Goal: Task Accomplishment & Management: Use online tool/utility

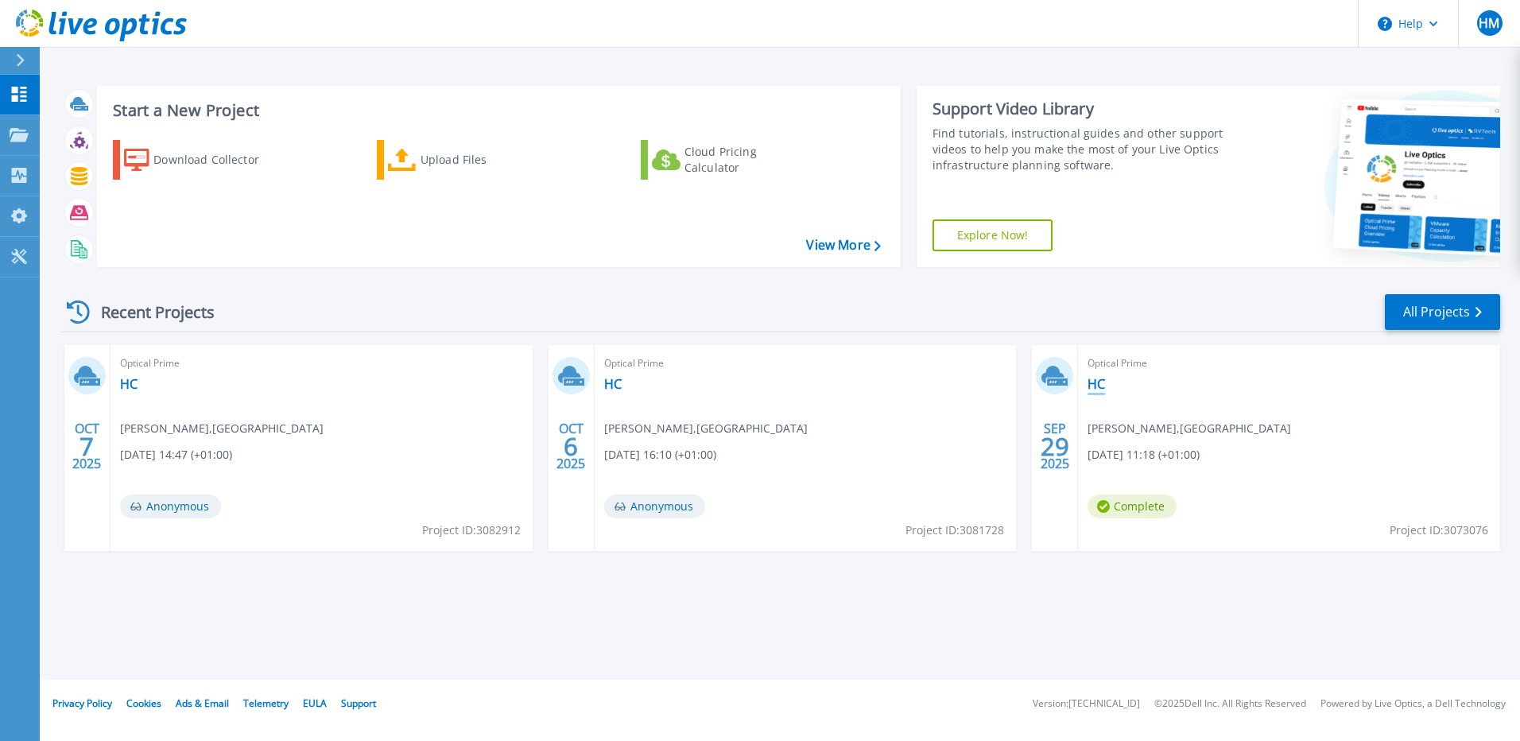
click at [1093, 387] on link "HC" at bounding box center [1095, 384] width 17 height 16
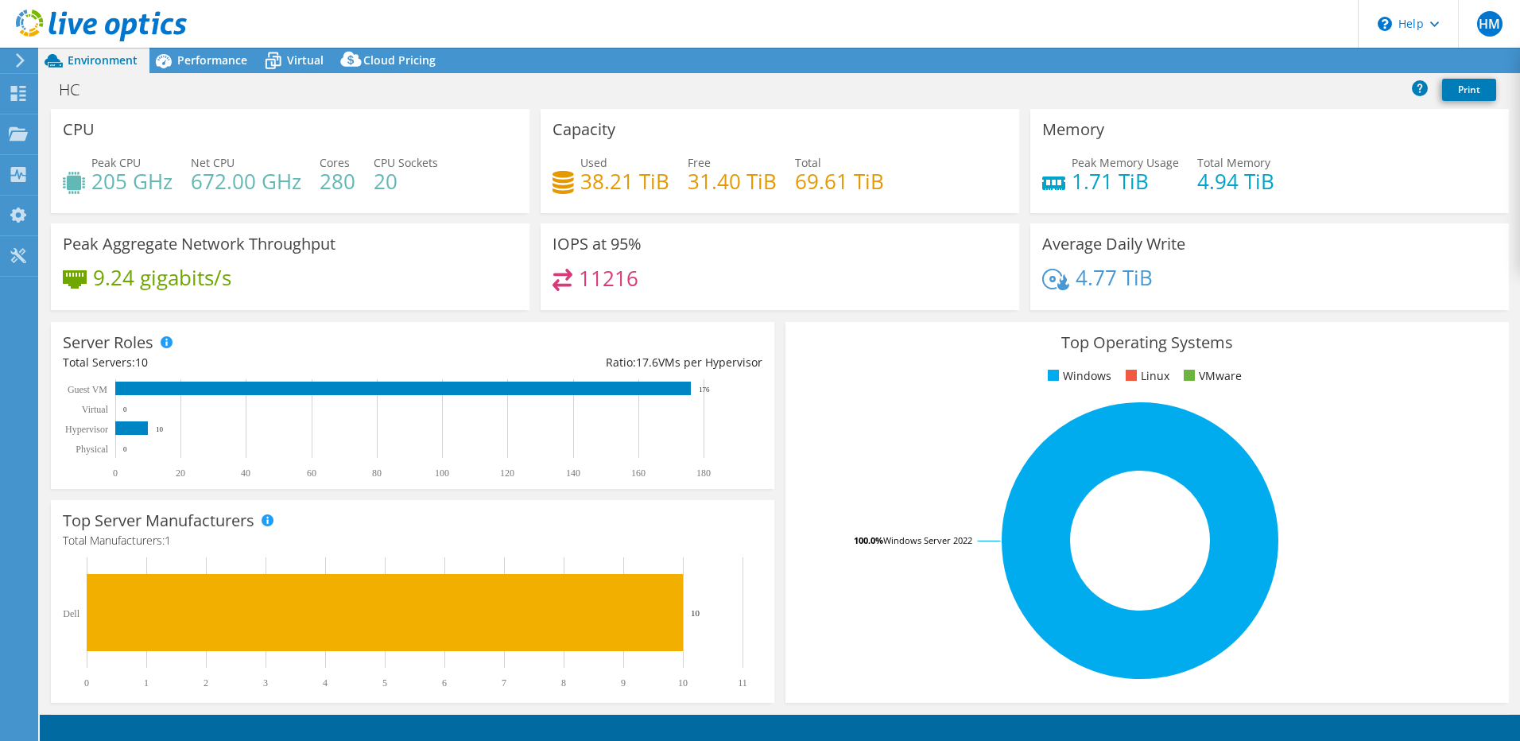
select select "USD"
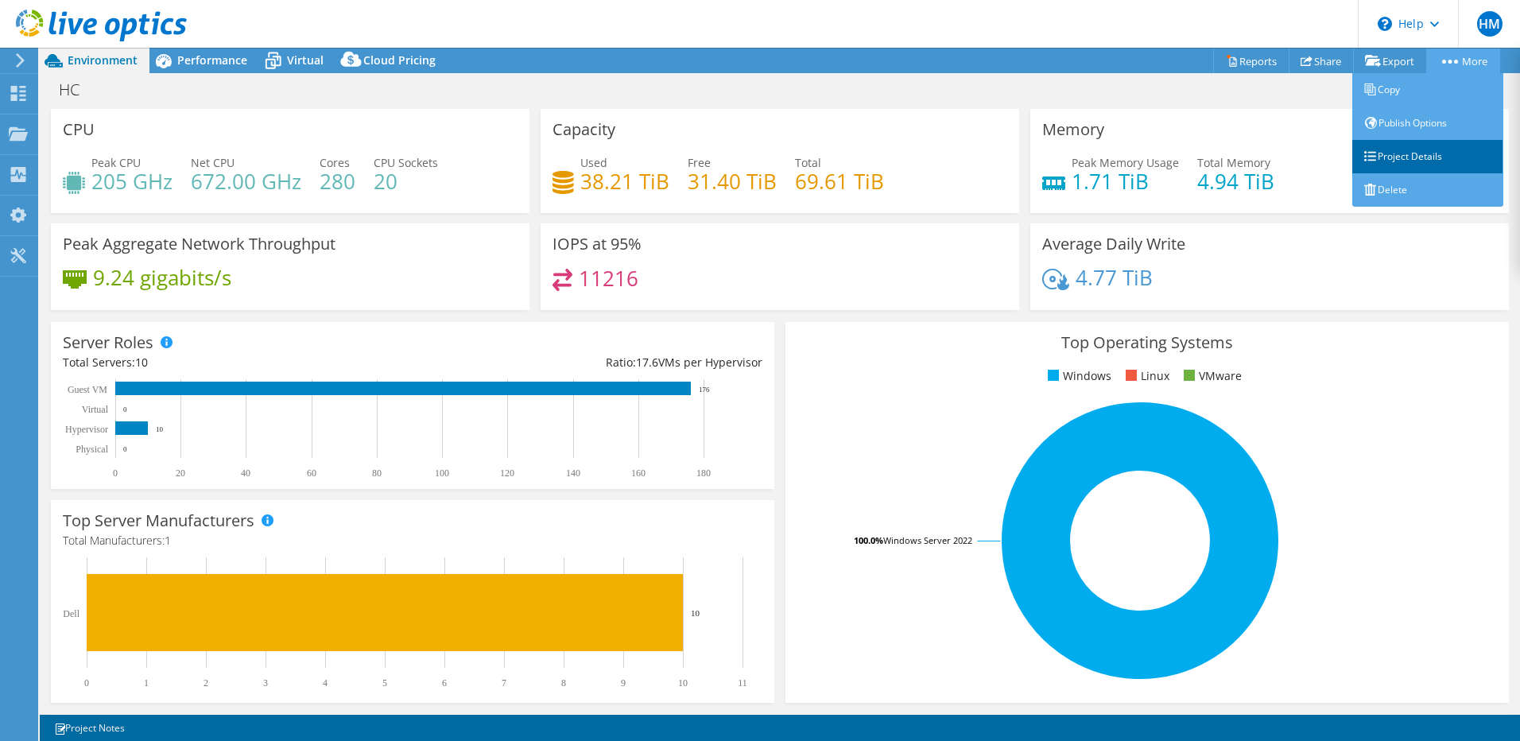
click at [1416, 149] on link "Project Details" at bounding box center [1427, 156] width 151 height 33
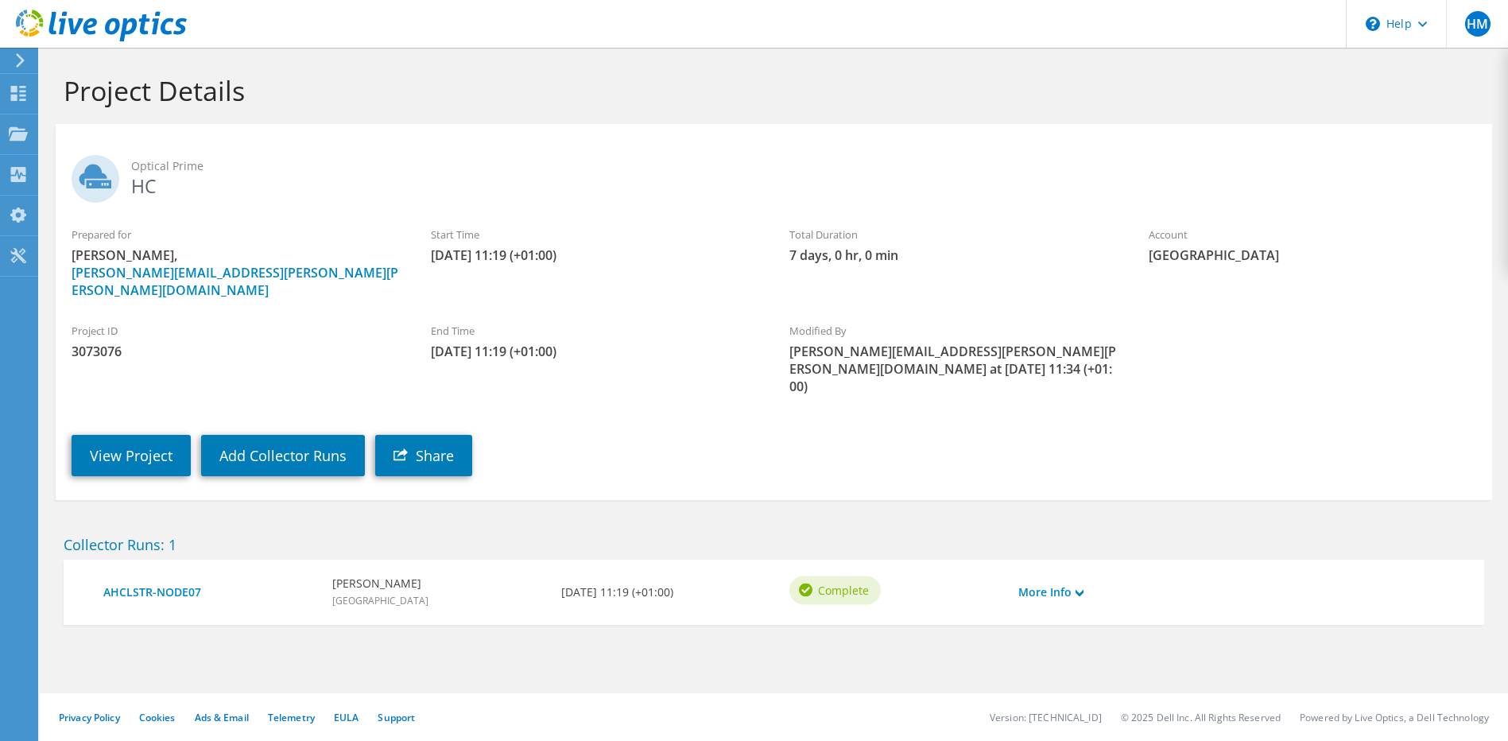
click at [1087, 576] on div "More Info" at bounding box center [1067, 592] width 114 height 33
click at [1076, 583] on link "More Info" at bounding box center [1050, 591] width 65 height 17
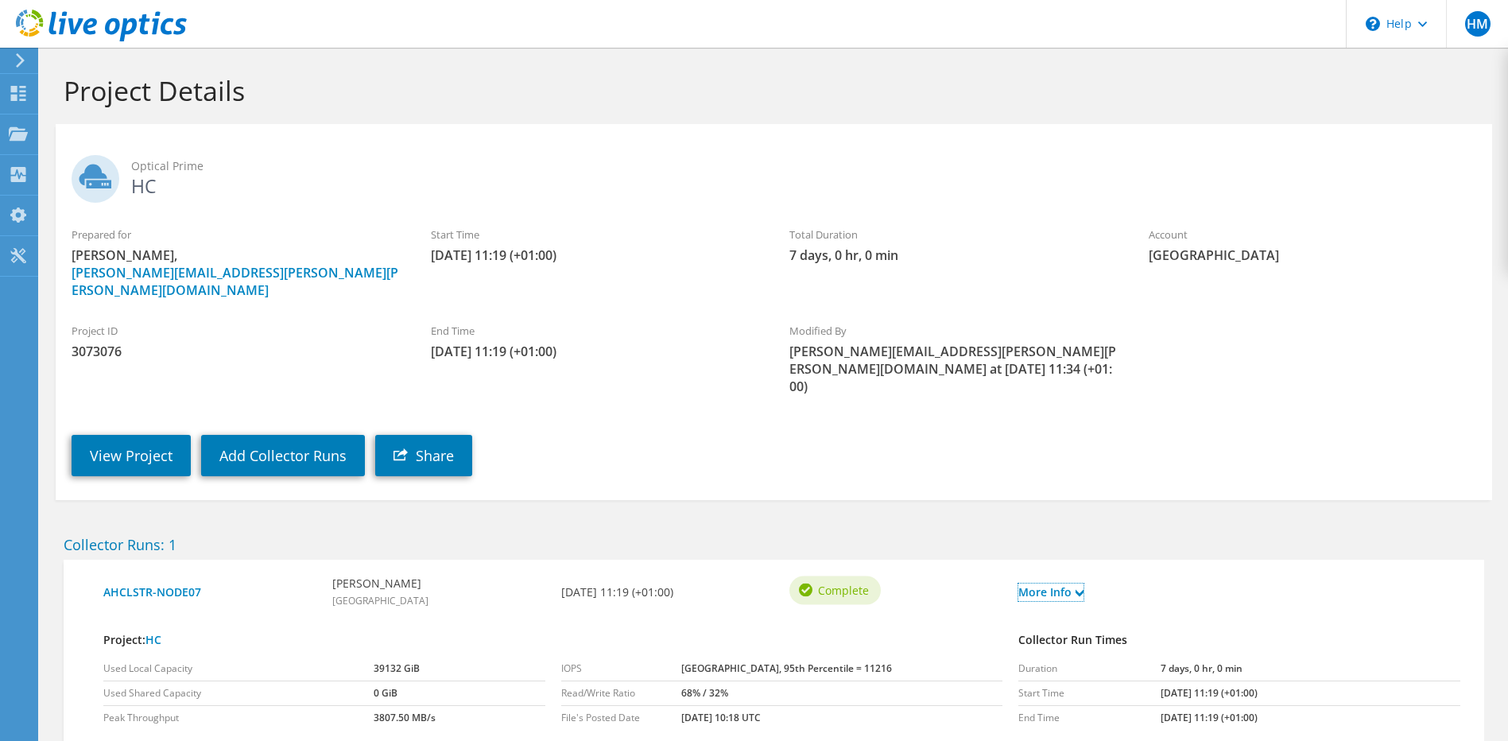
scroll to position [73, 0]
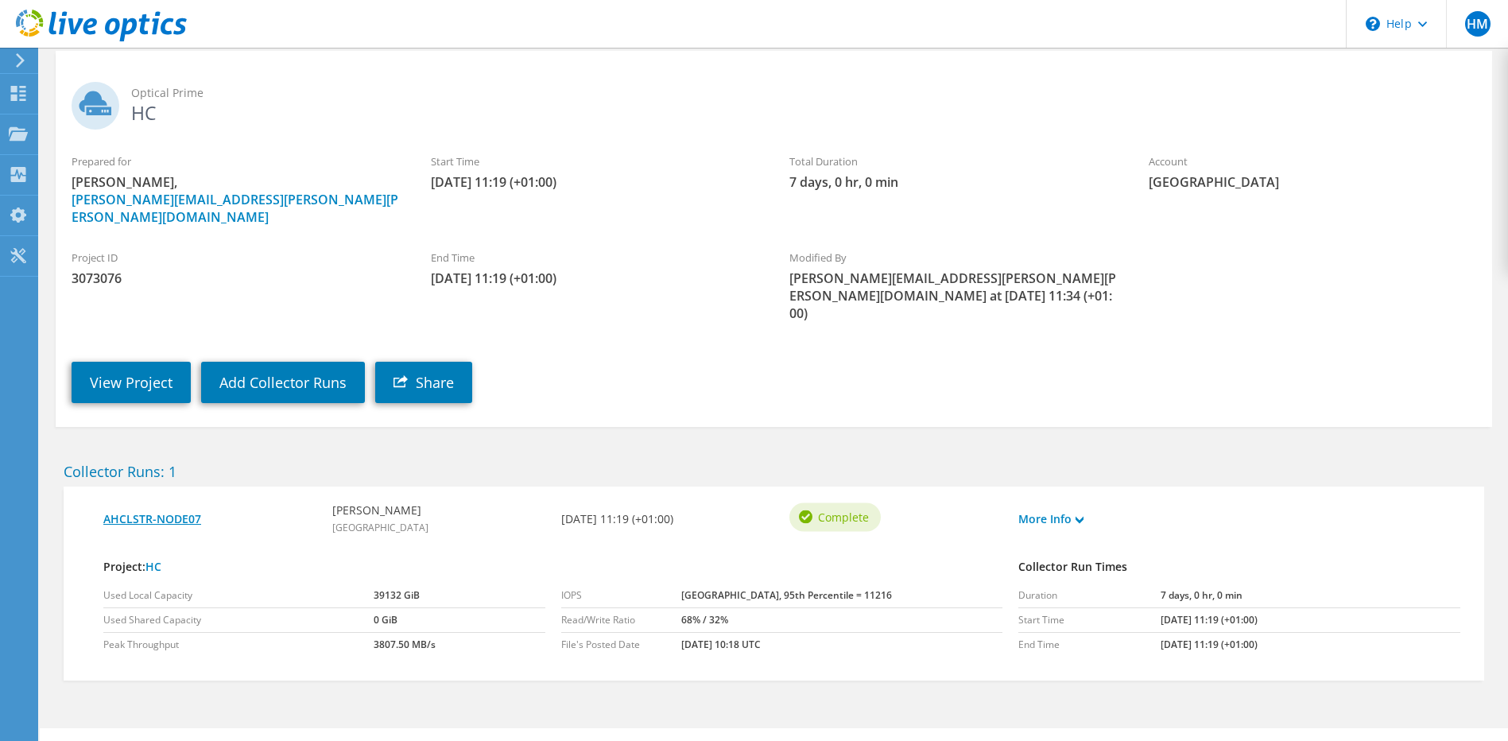
click at [155, 510] on link "AHCLSTR-NODE07" at bounding box center [209, 518] width 213 height 17
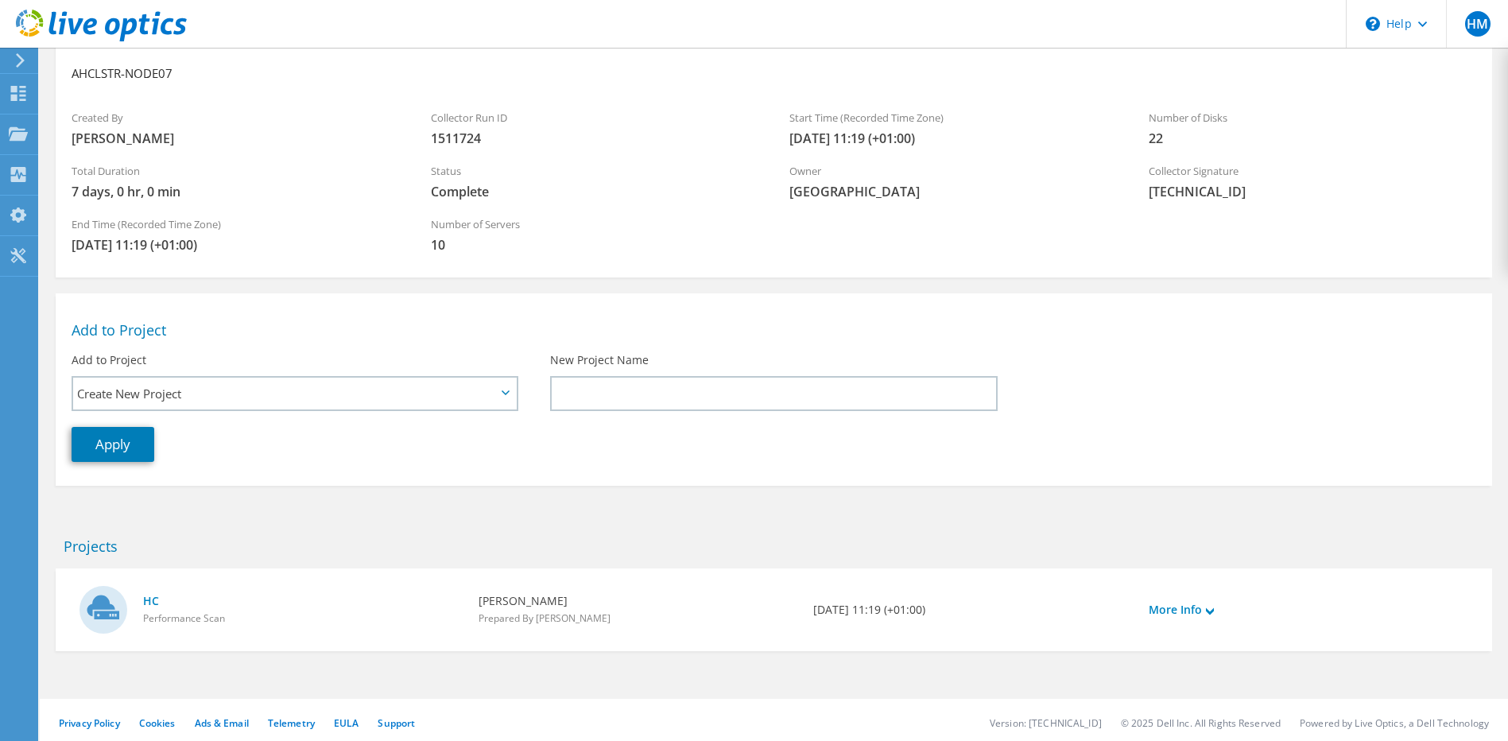
scroll to position [93, 0]
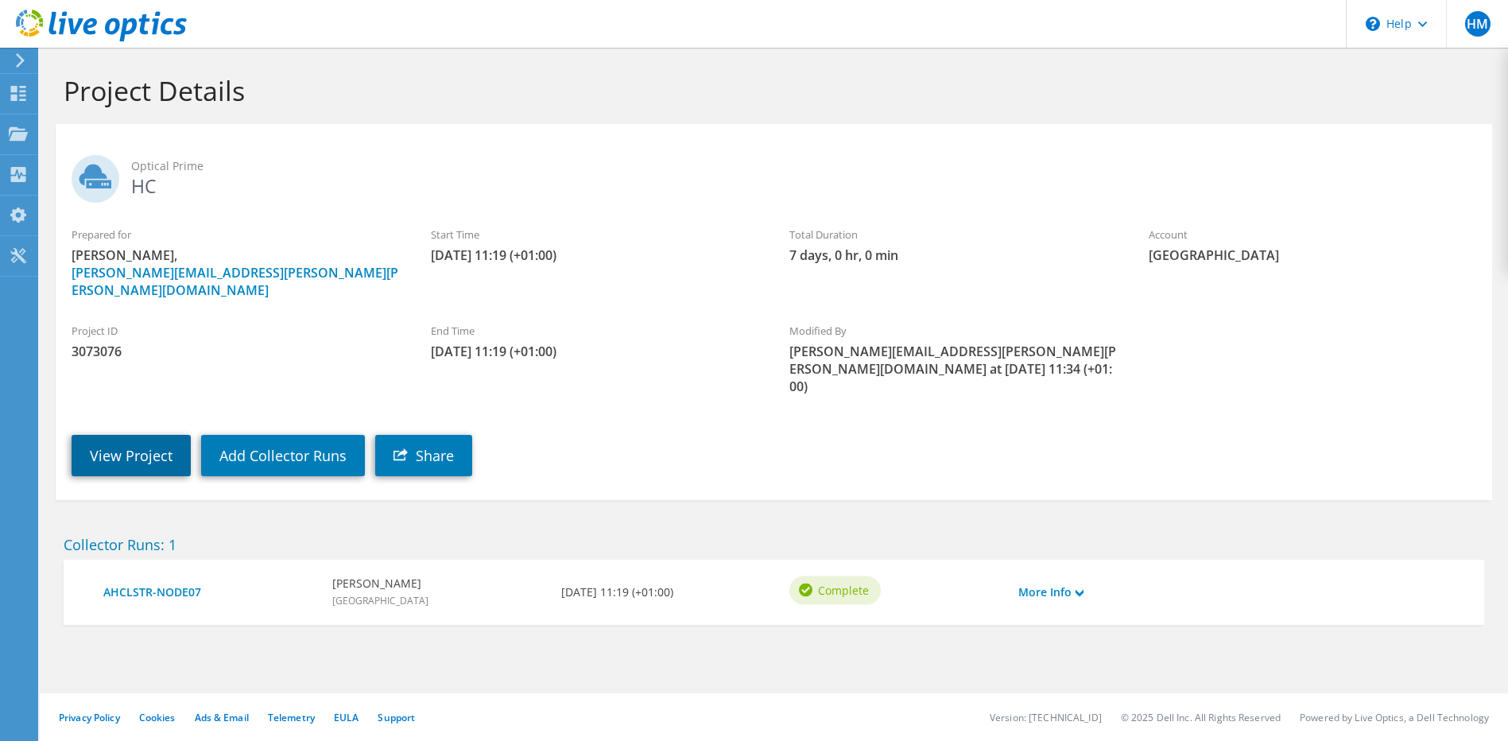
click at [140, 435] on link "View Project" at bounding box center [131, 455] width 119 height 41
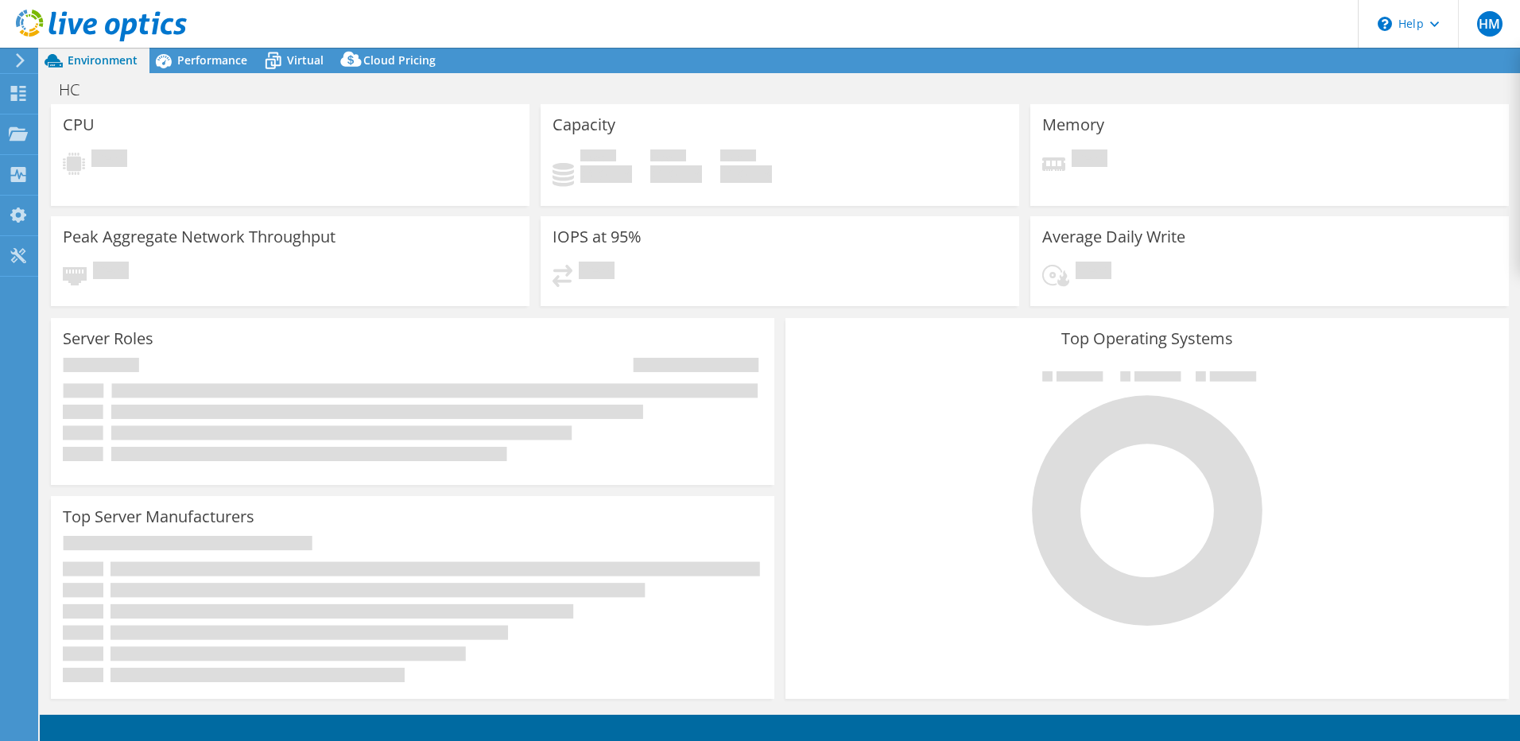
select select "USD"
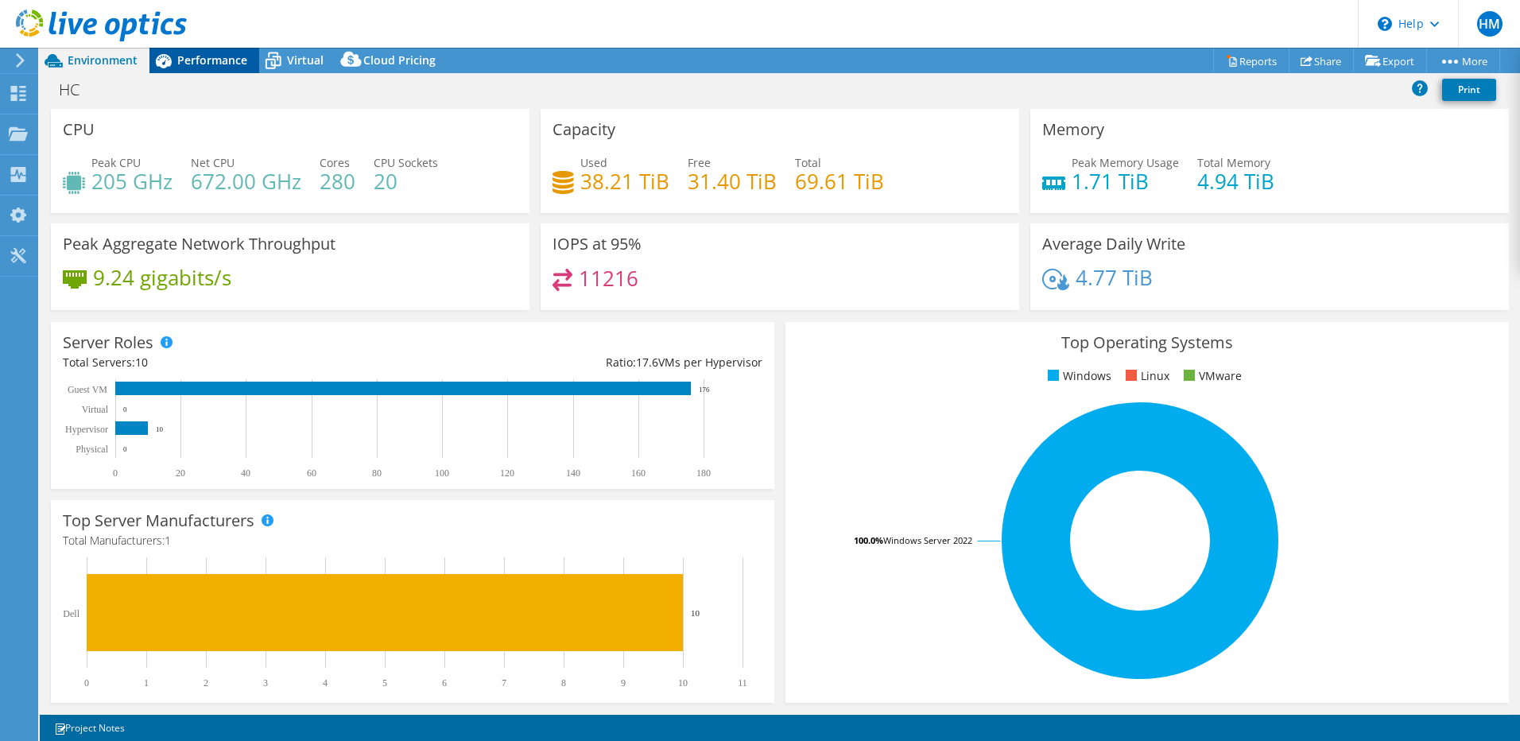
click at [203, 48] on div "Performance" at bounding box center [204, 60] width 110 height 25
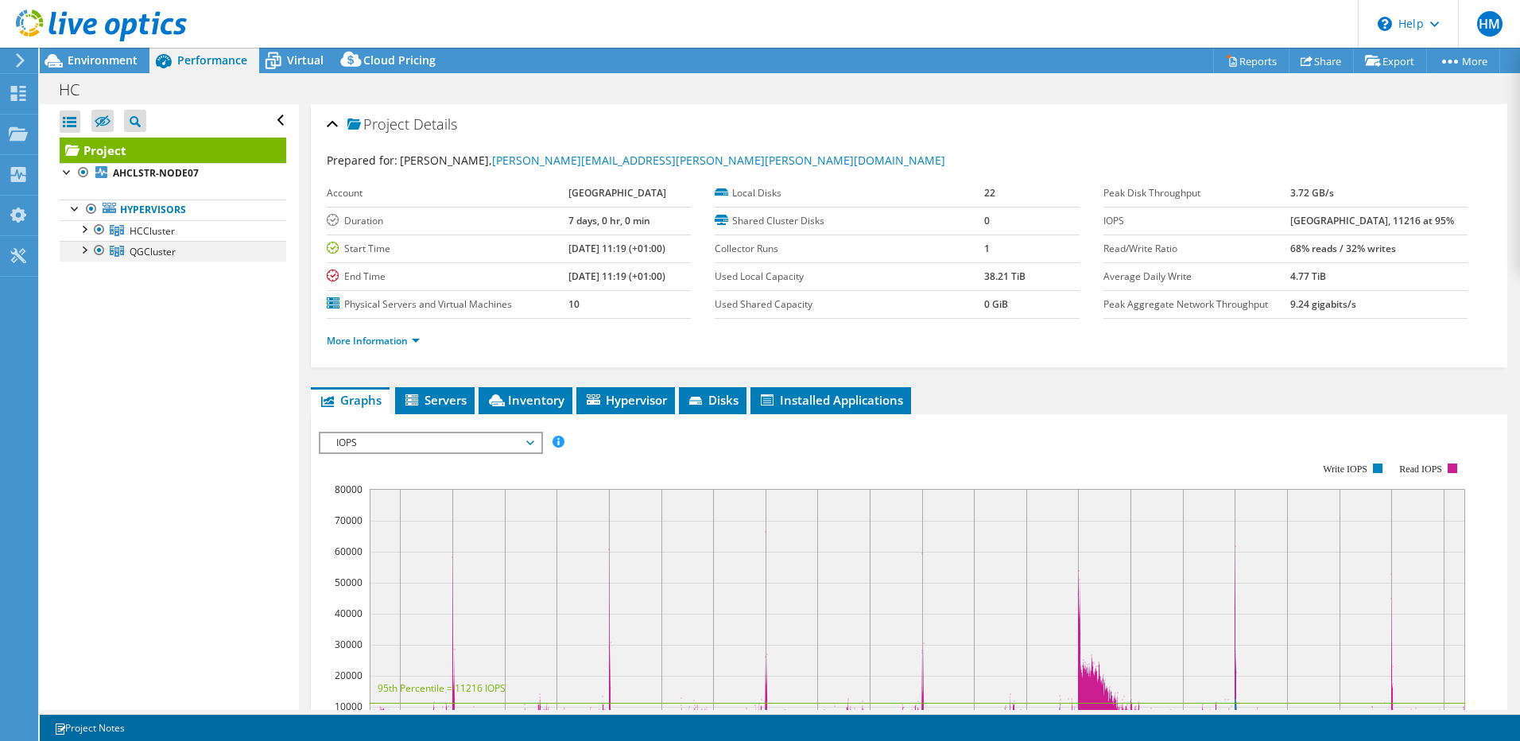
click at [87, 254] on div at bounding box center [84, 249] width 16 height 16
click at [105, 290] on div at bounding box center [107, 292] width 16 height 19
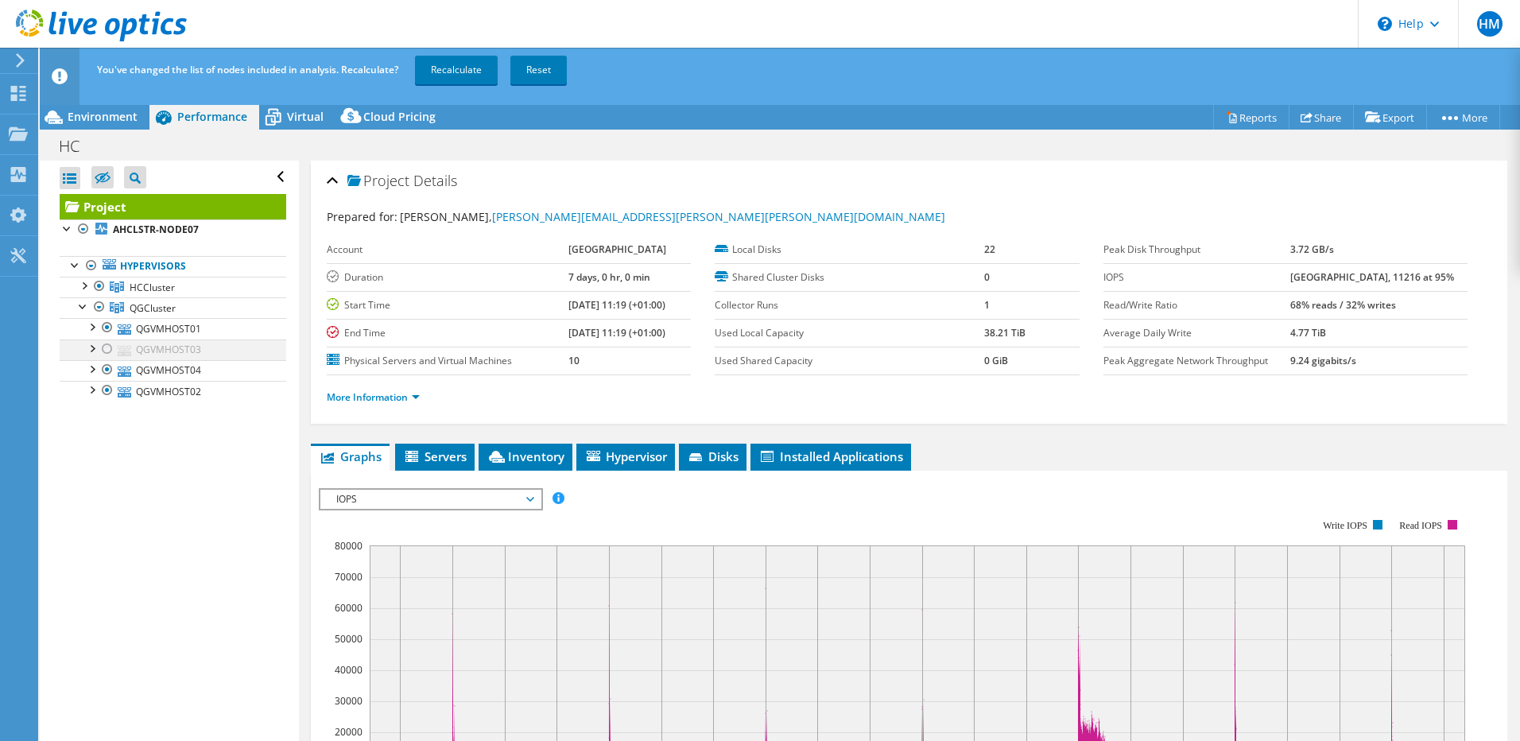
click at [109, 350] on div at bounding box center [107, 348] width 16 height 19
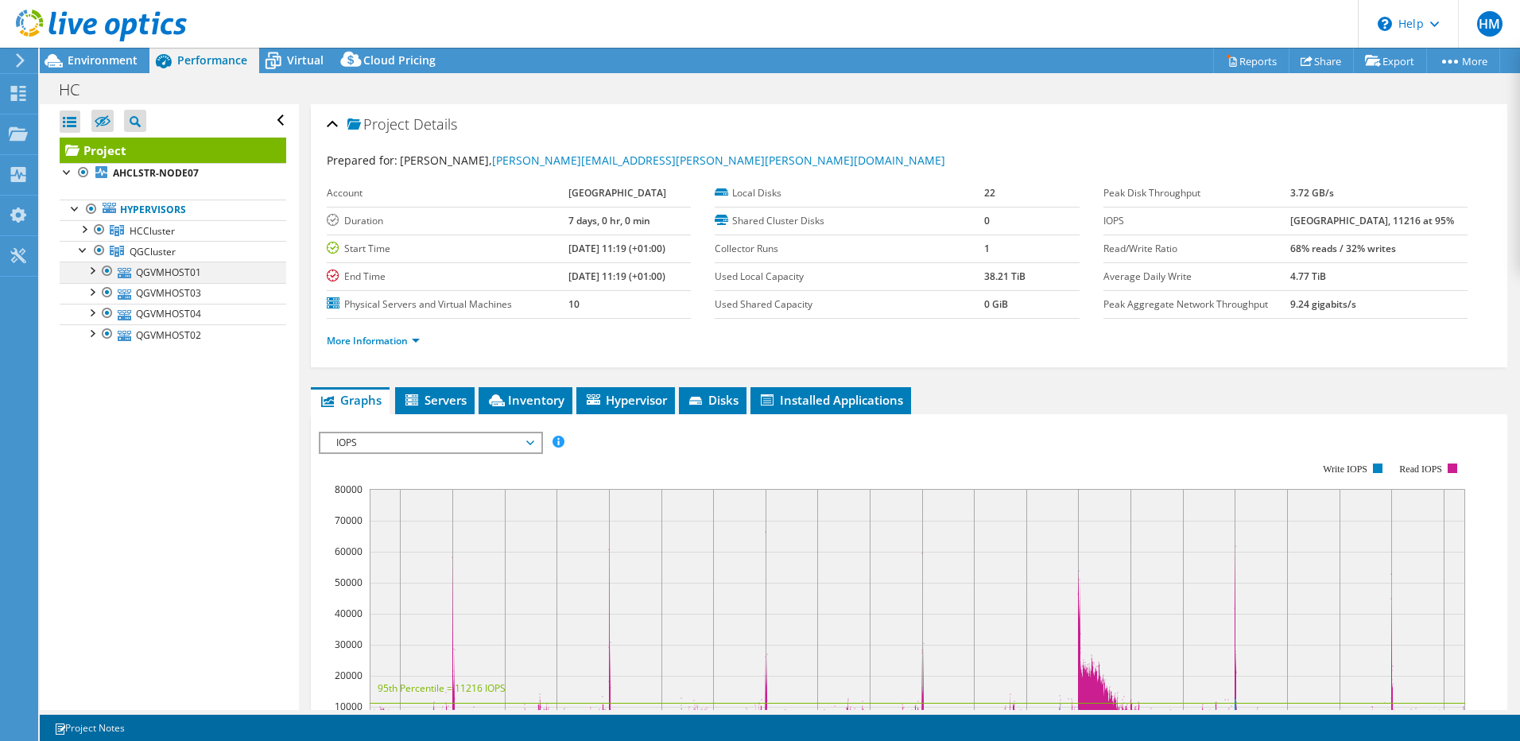
click at [91, 271] on div at bounding box center [91, 270] width 16 height 16
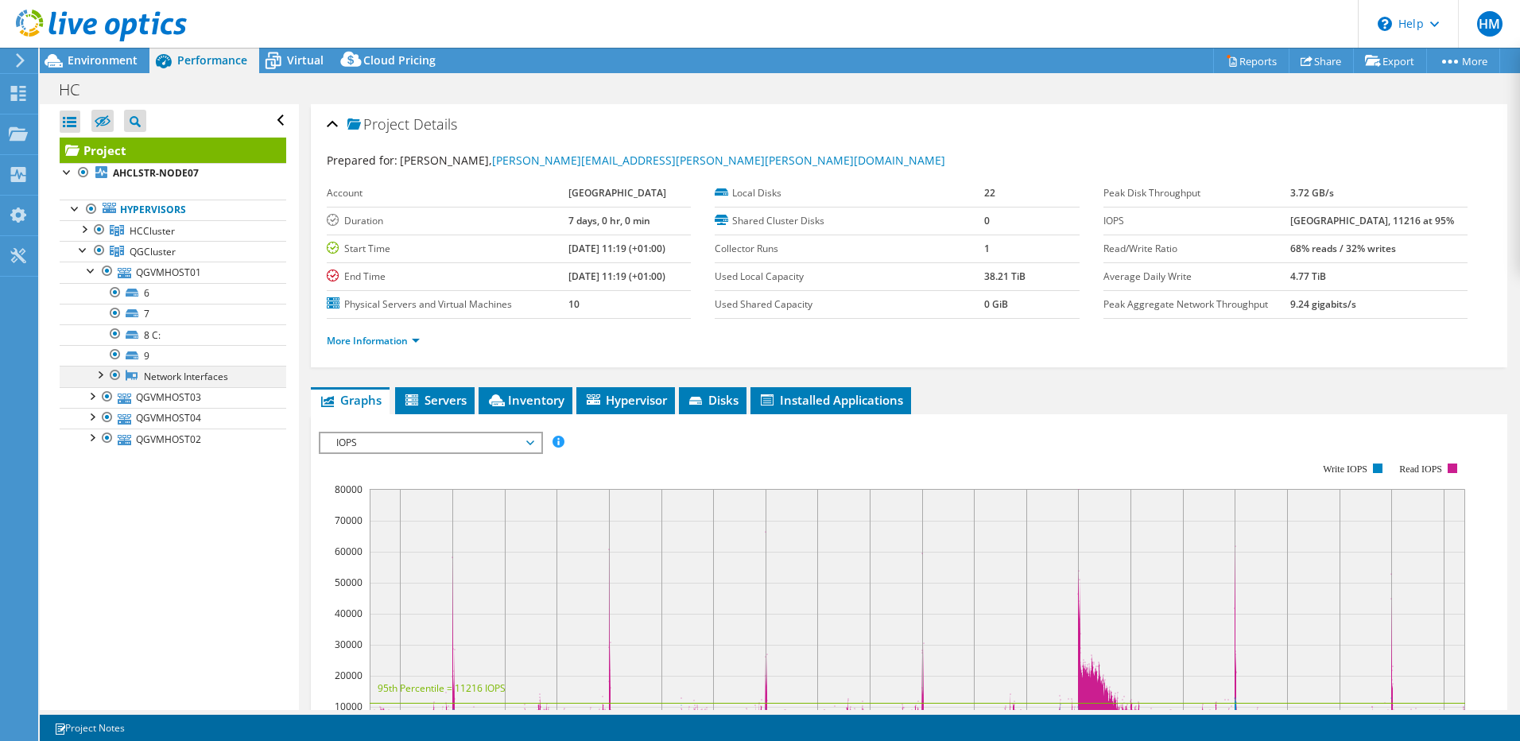
click at [100, 378] on div at bounding box center [99, 374] width 16 height 16
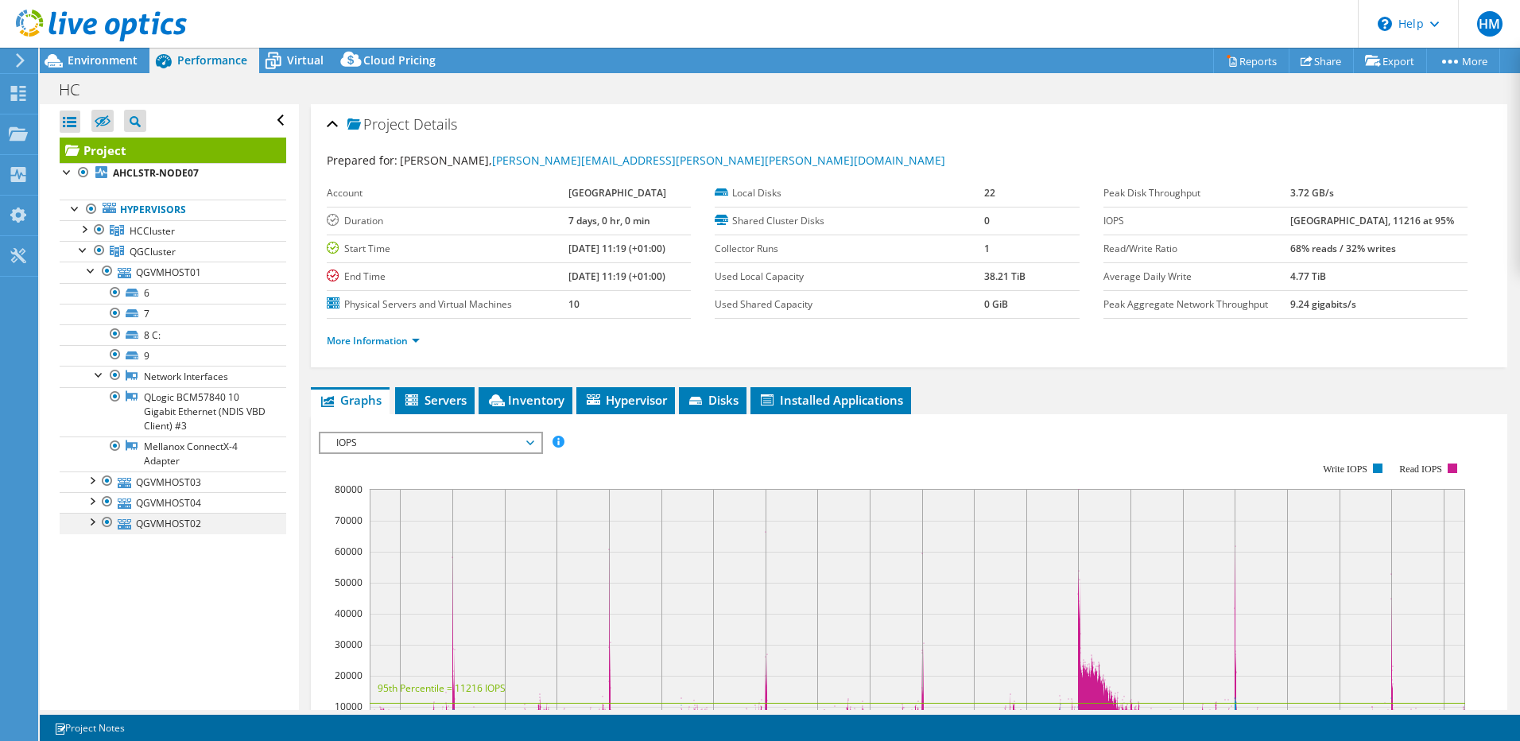
click at [88, 523] on div at bounding box center [91, 521] width 16 height 16
click at [99, 603] on div at bounding box center [99, 604] width 16 height 16
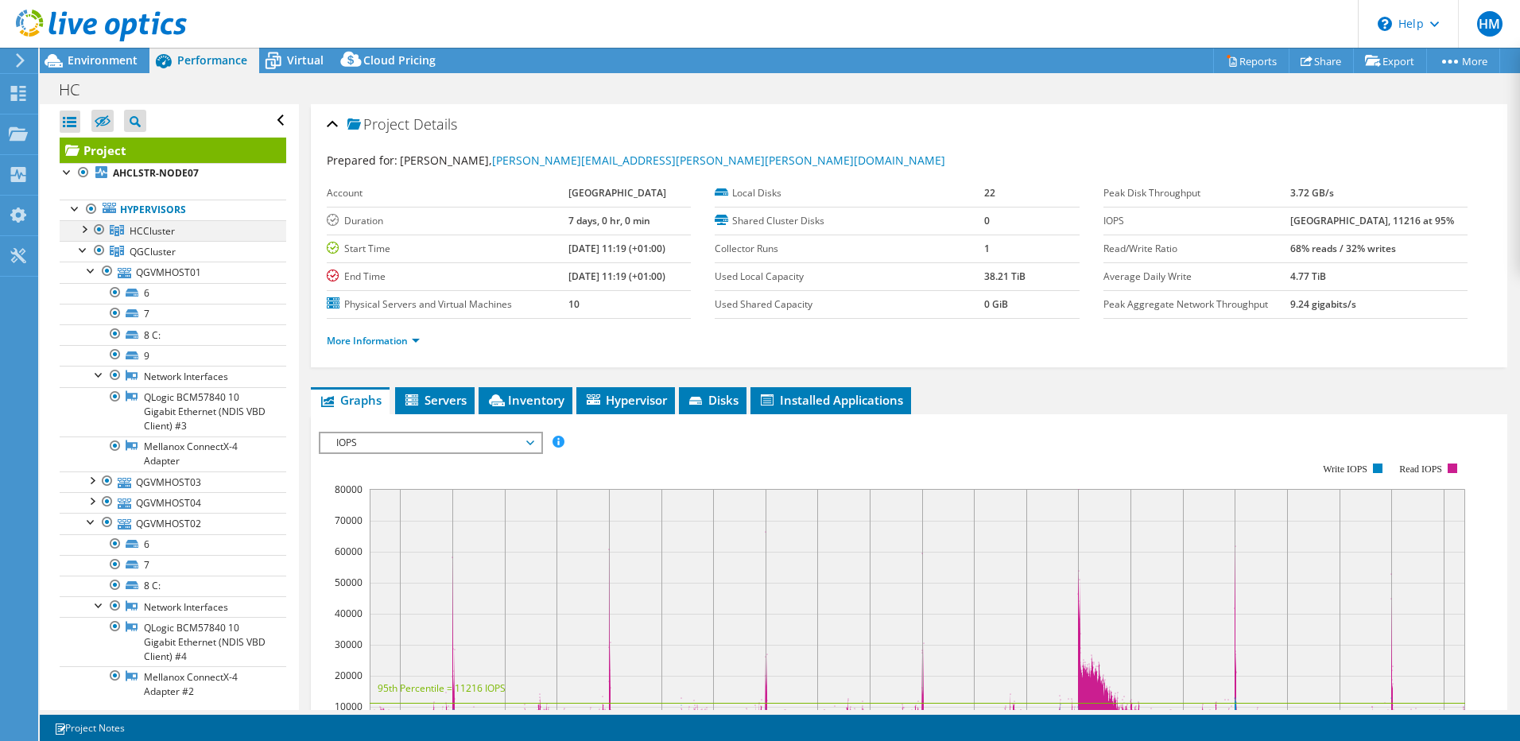
click at [79, 231] on div at bounding box center [84, 228] width 16 height 16
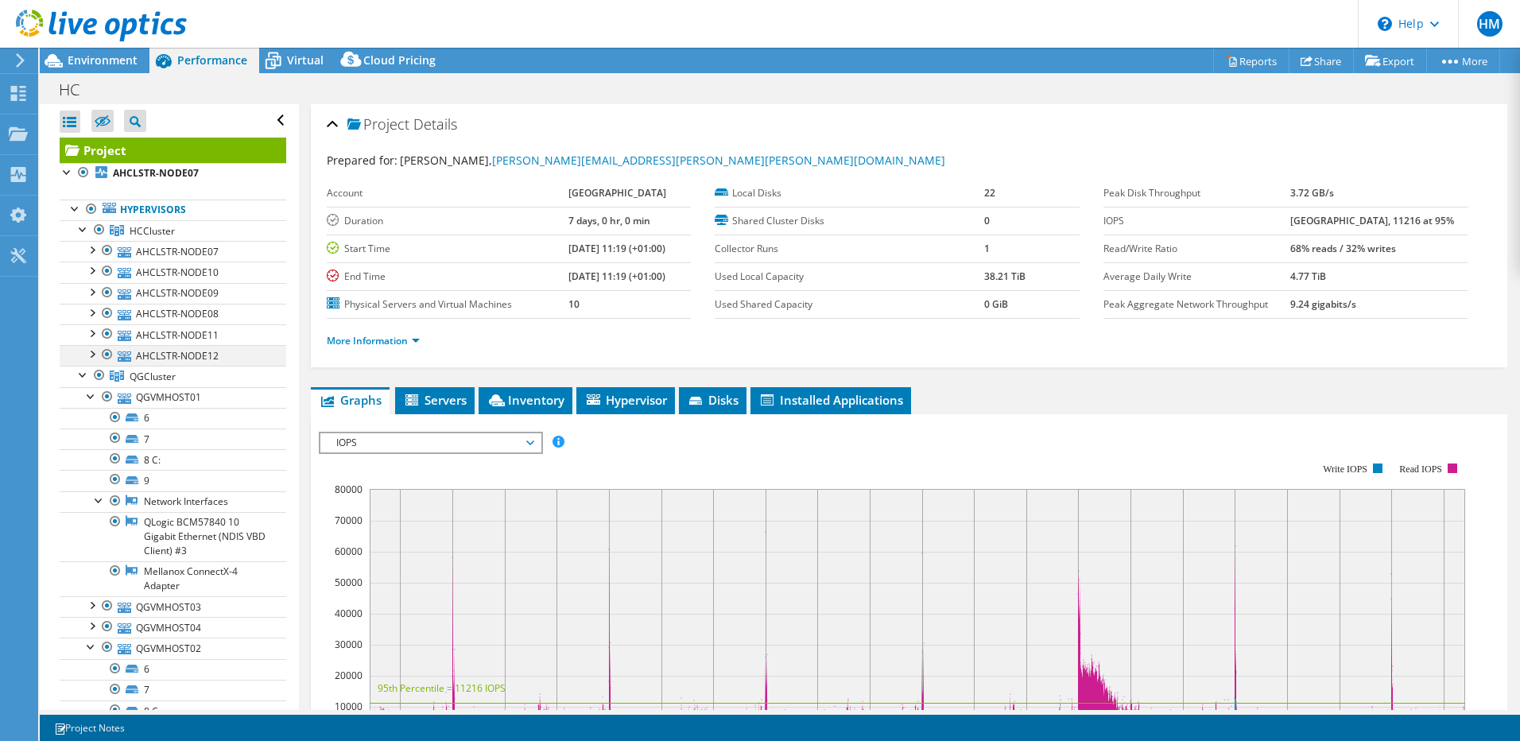
click at [92, 355] on div at bounding box center [91, 353] width 16 height 16
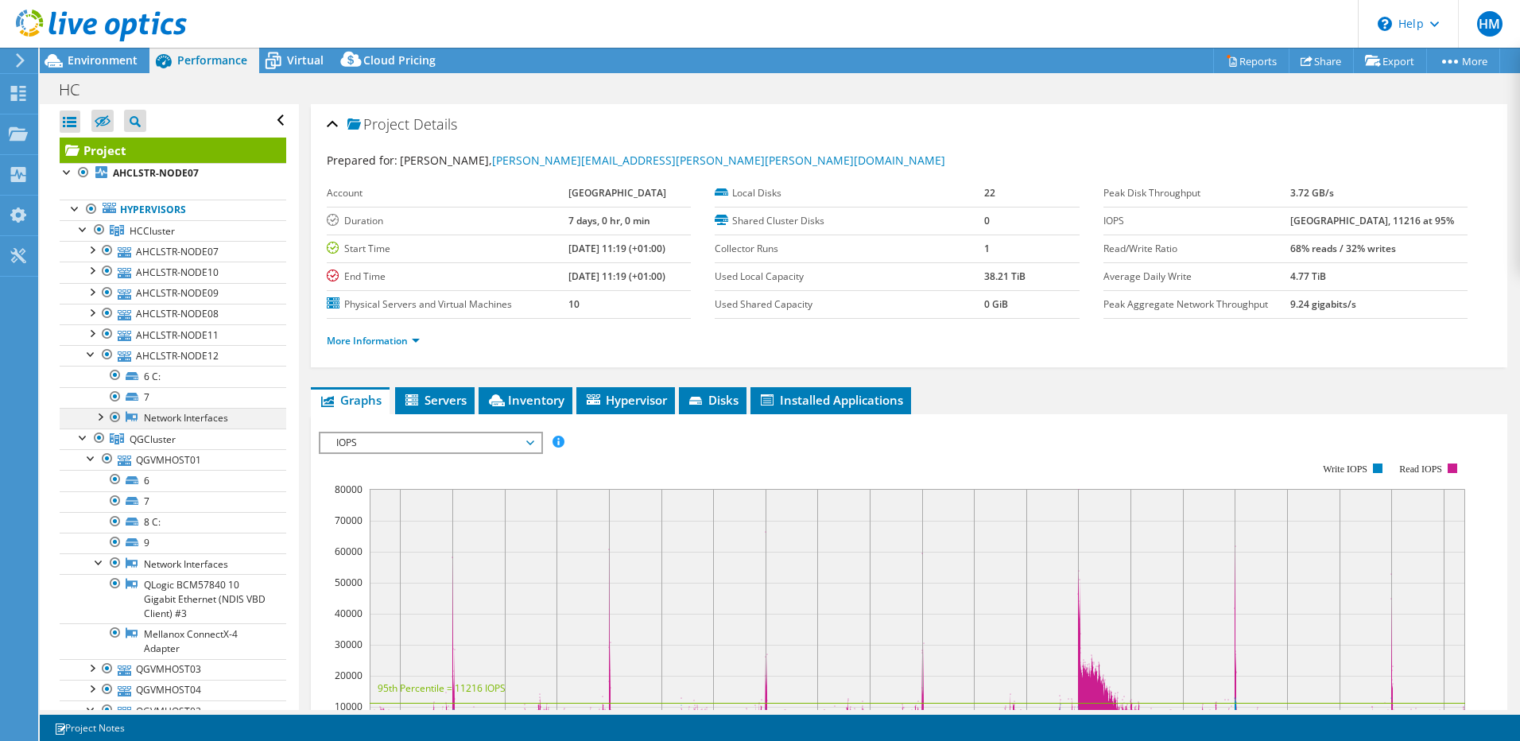
click at [105, 417] on div at bounding box center [99, 416] width 16 height 16
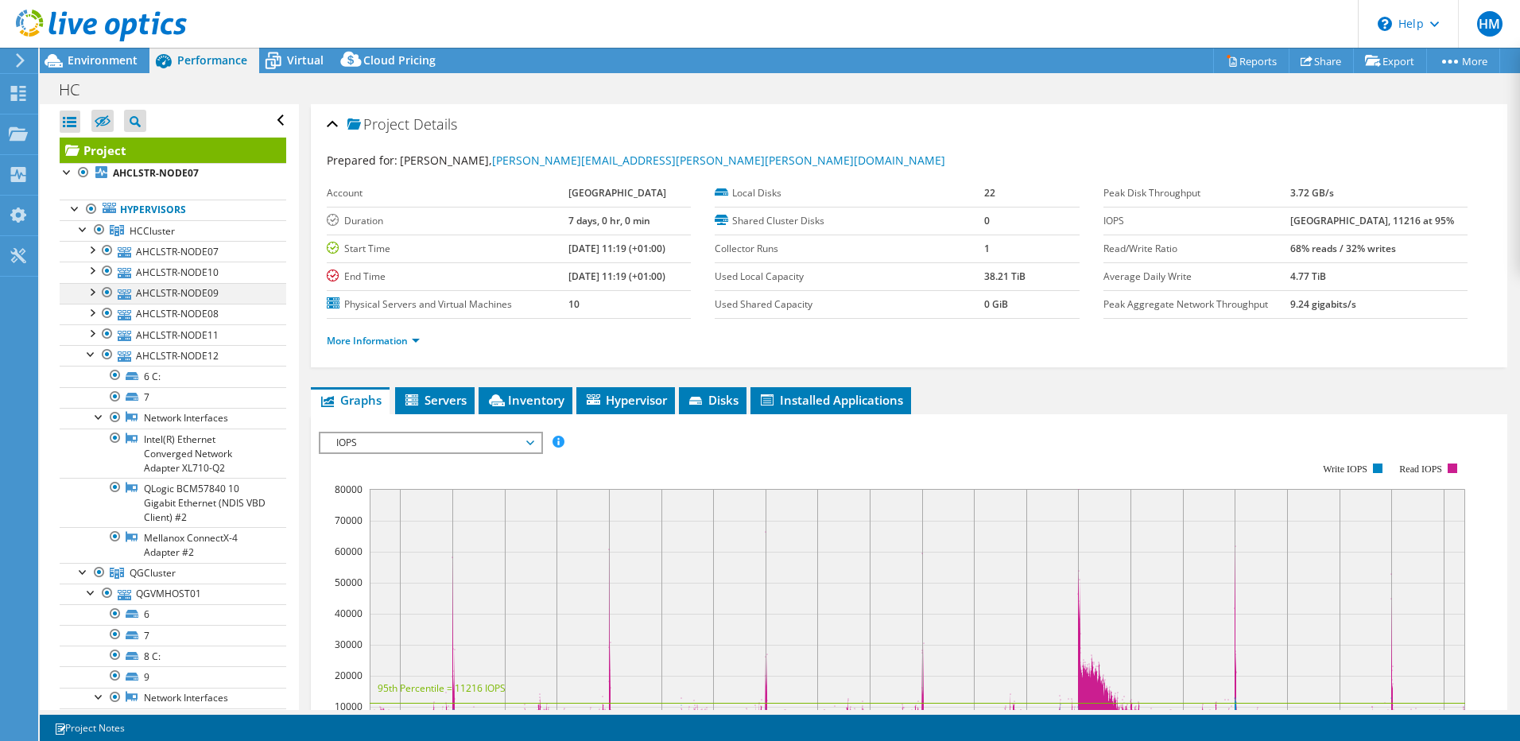
click at [94, 286] on div at bounding box center [91, 291] width 16 height 16
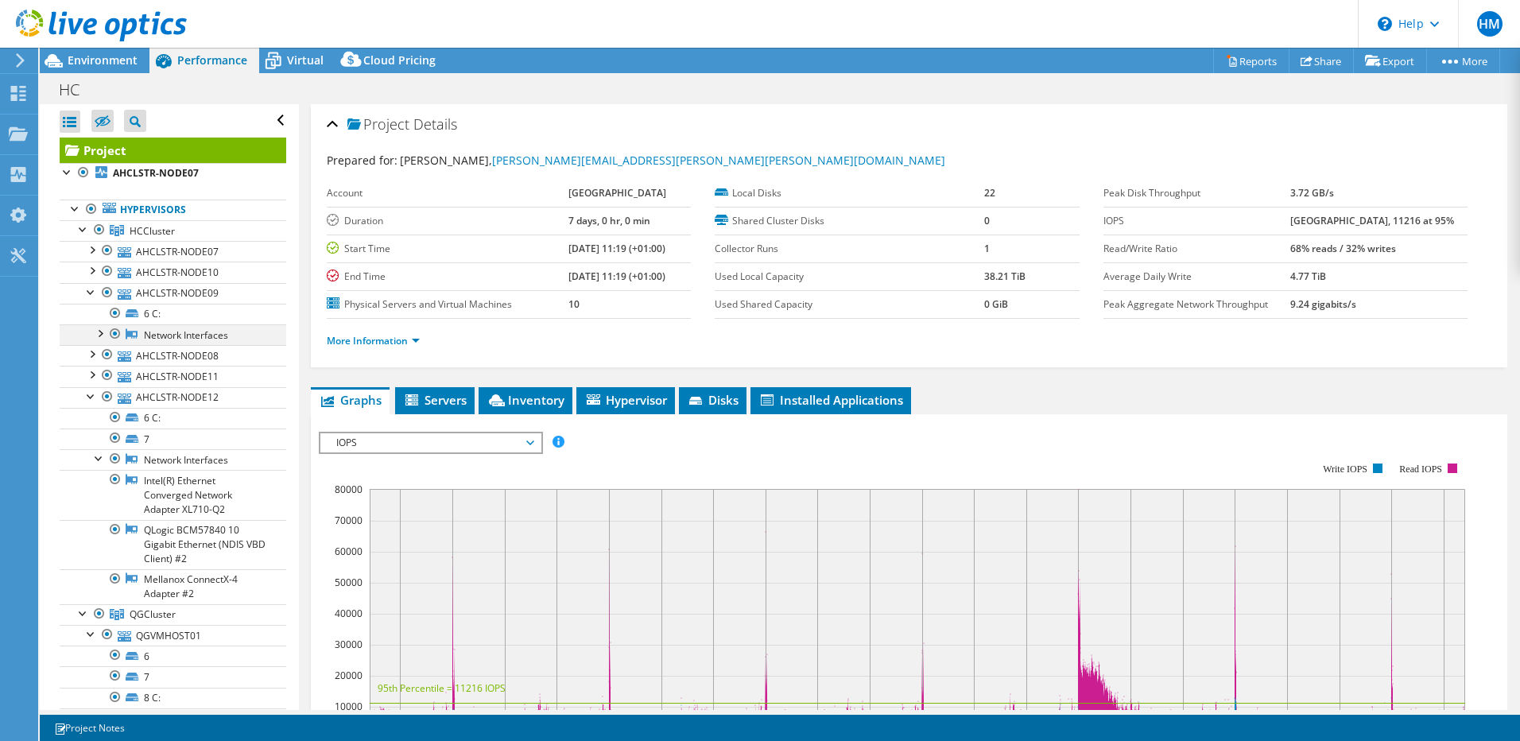
click at [103, 329] on div at bounding box center [99, 332] width 16 height 16
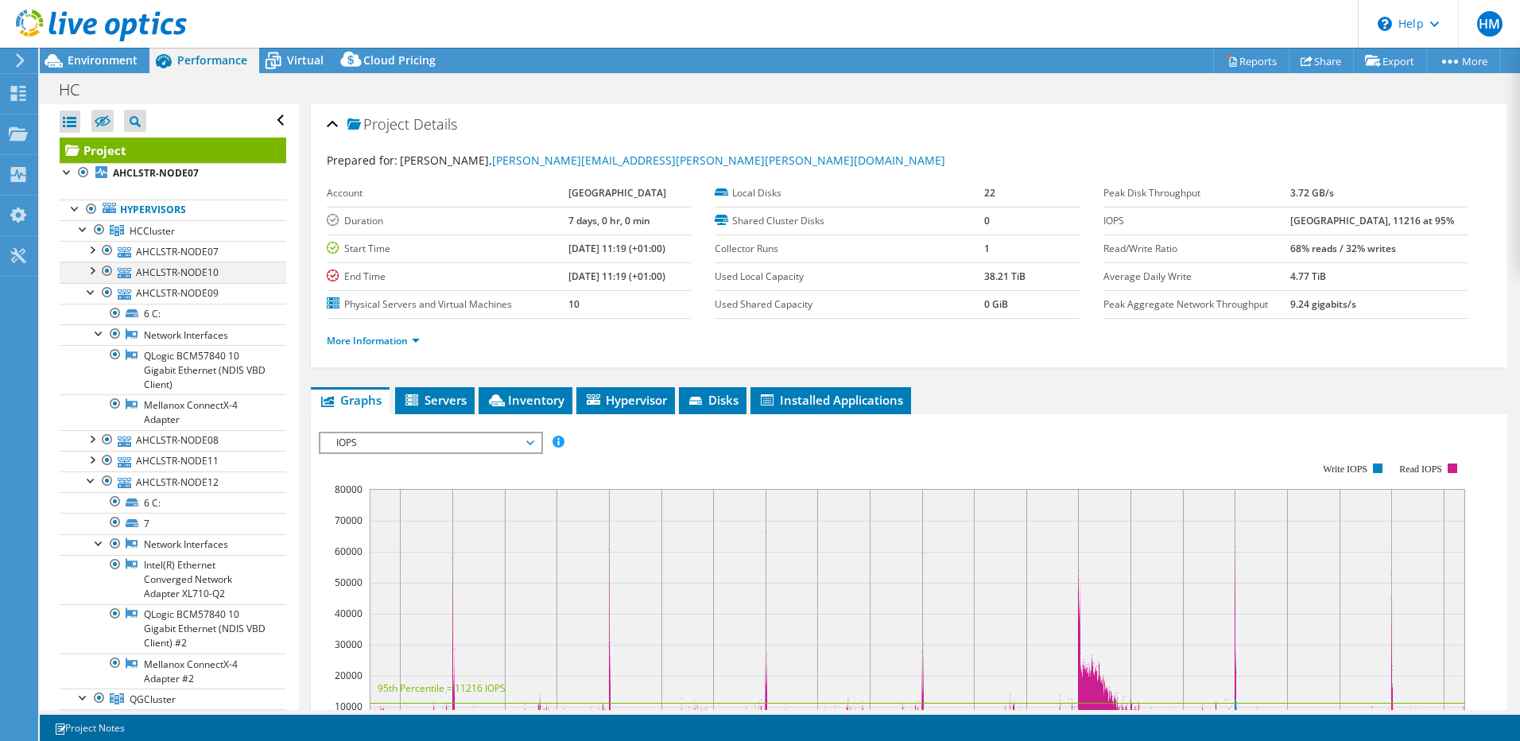
click at [90, 269] on div at bounding box center [91, 270] width 16 height 16
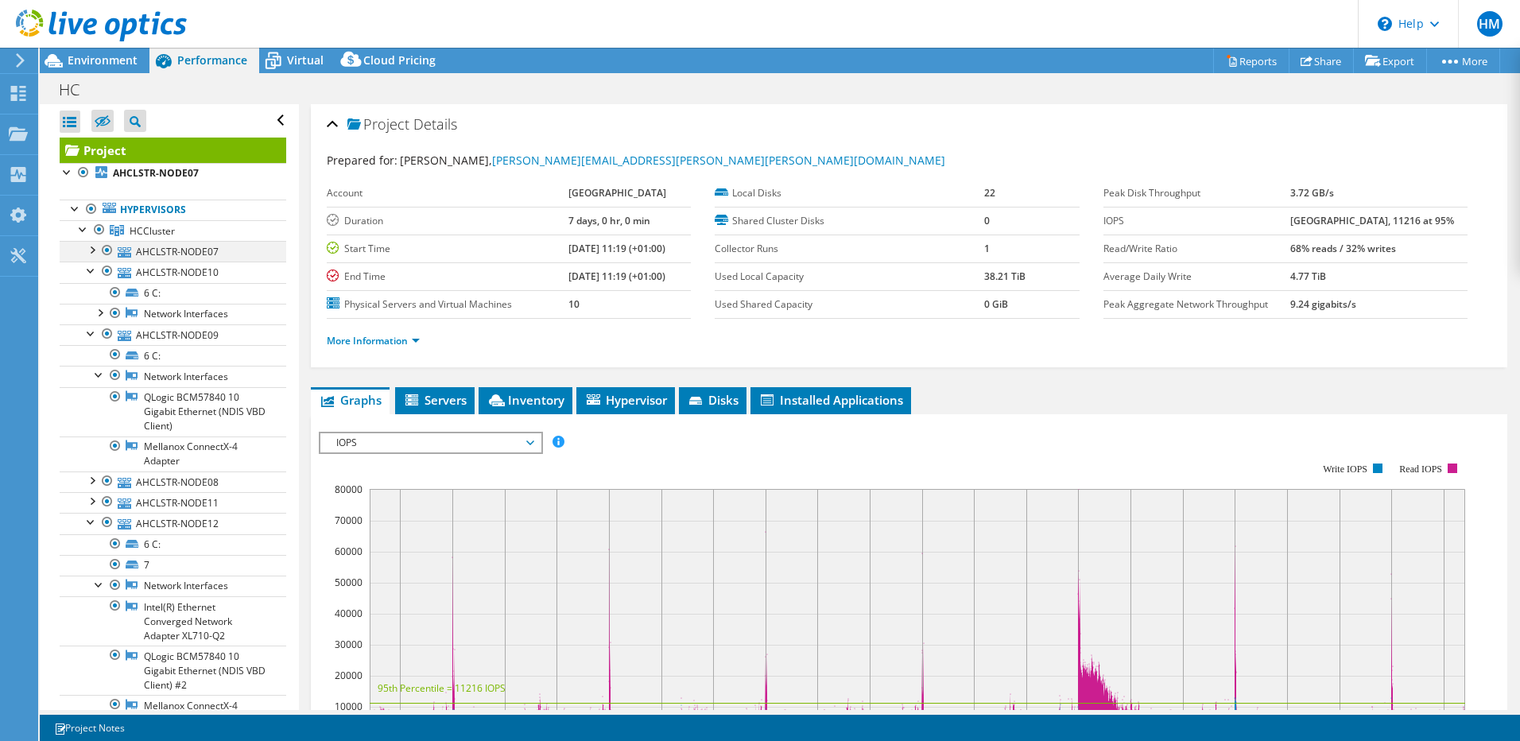
click at [90, 250] on div at bounding box center [91, 249] width 16 height 16
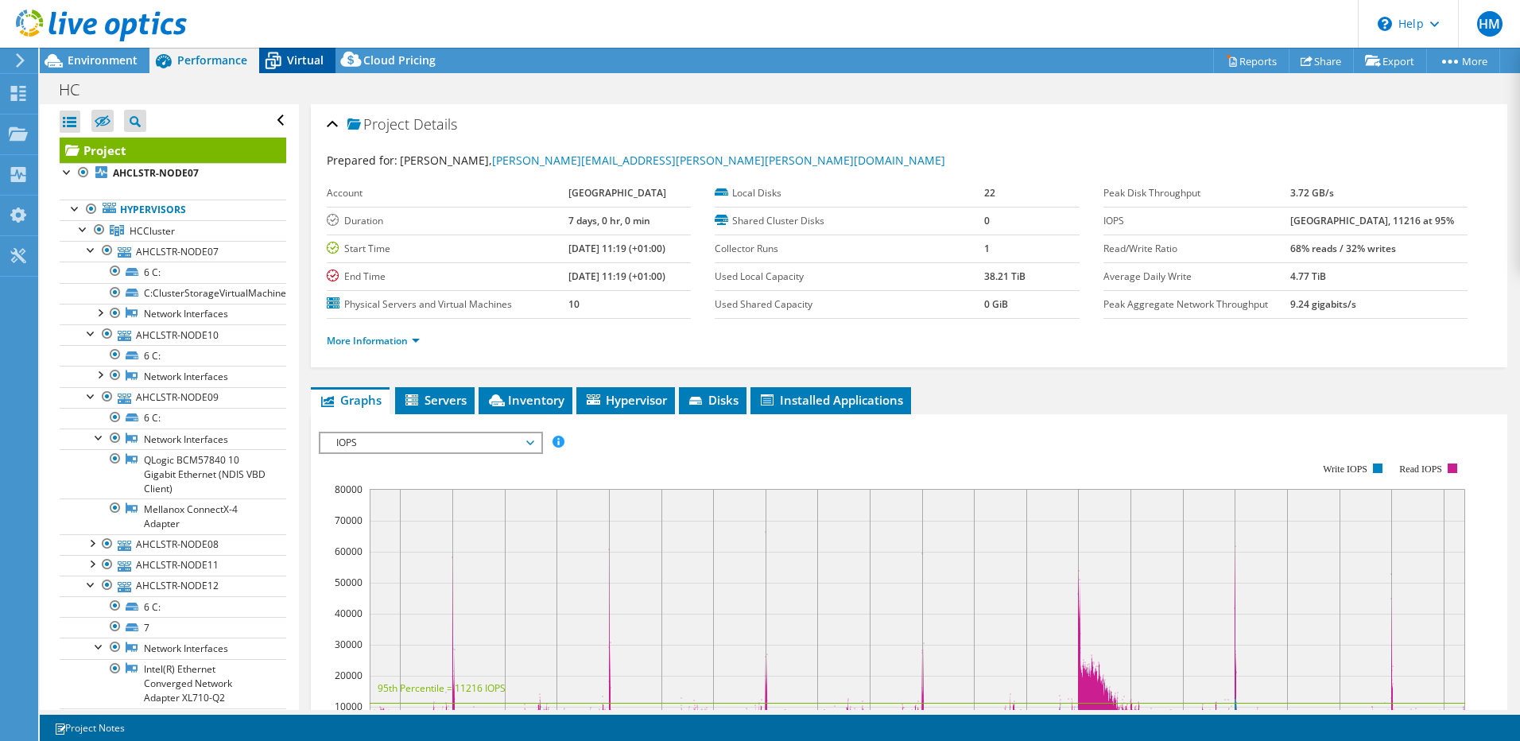
click at [301, 51] on div "Virtual" at bounding box center [297, 60] width 76 height 25
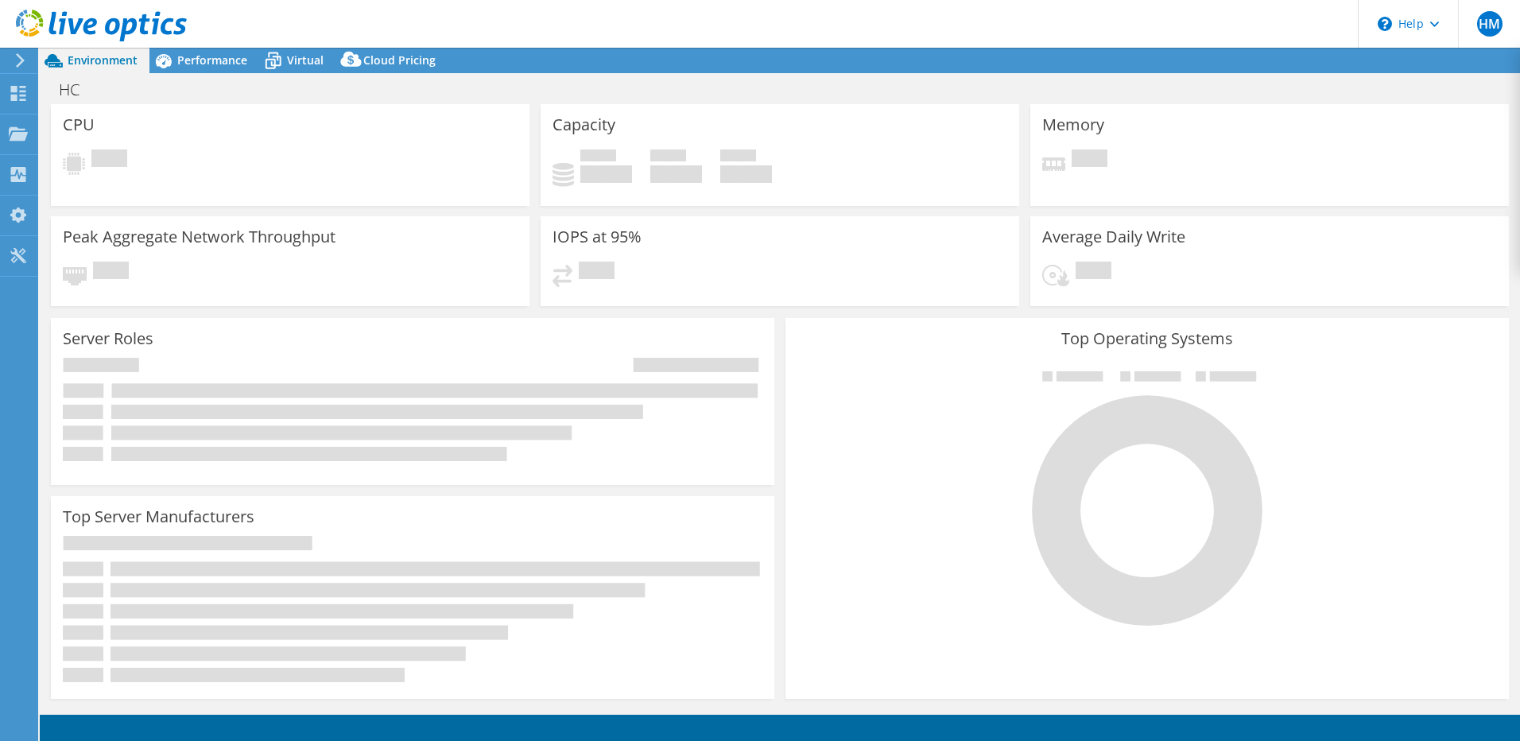
select select "SelectRegion"
select select "USD"
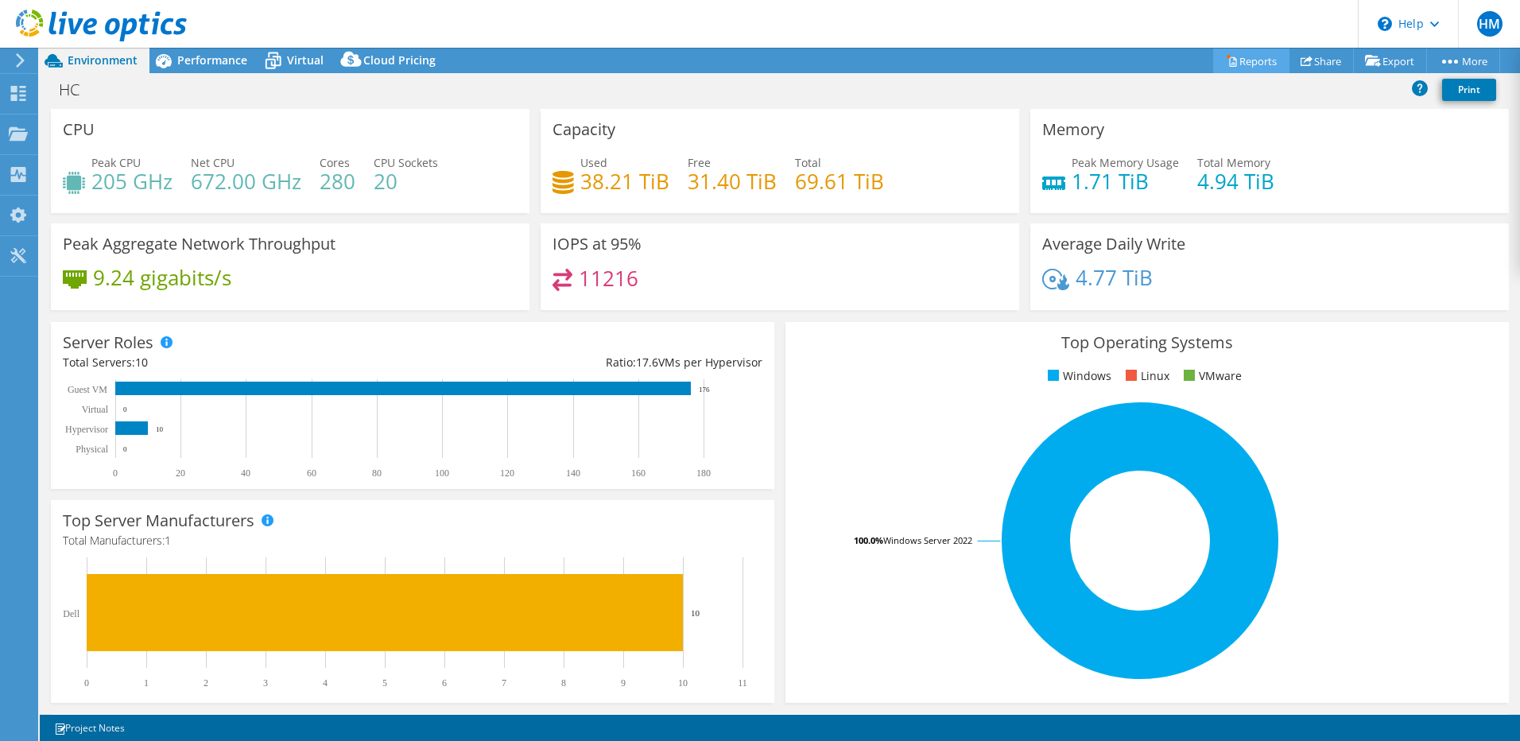
click at [1241, 61] on link "Reports" at bounding box center [1251, 60] width 76 height 25
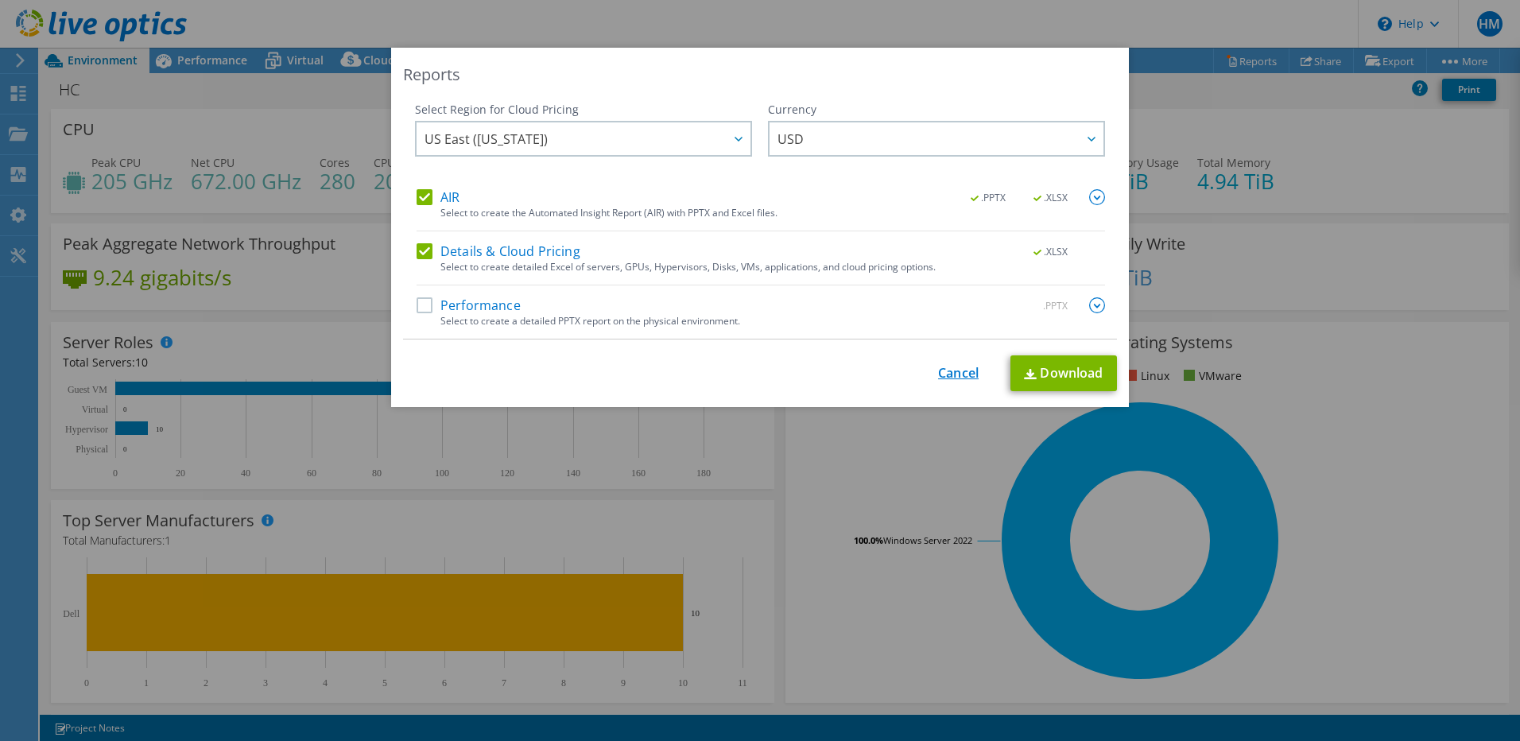
click at [948, 368] on link "Cancel" at bounding box center [958, 373] width 41 height 15
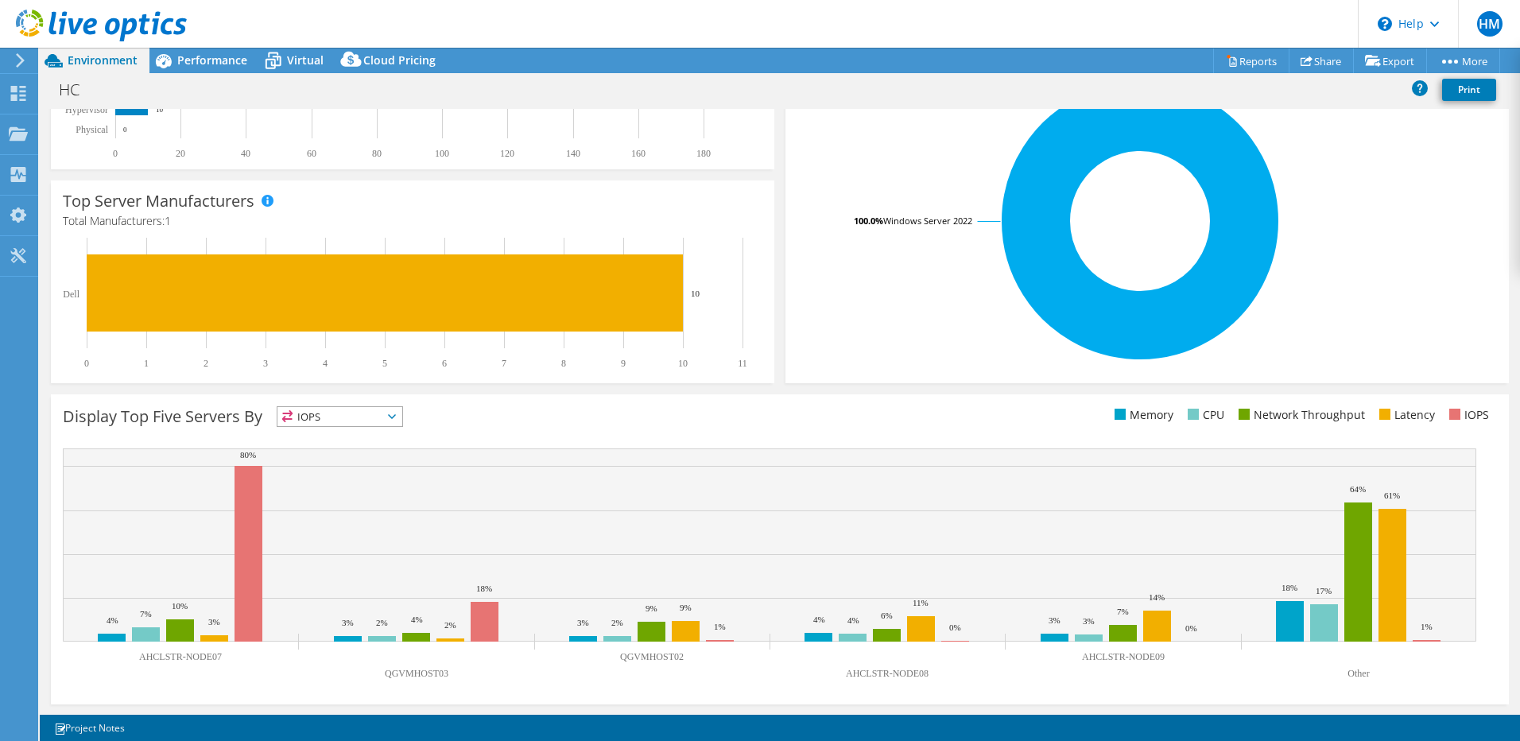
scroll to position [320, 0]
click at [243, 484] on rect at bounding box center [248, 553] width 28 height 176
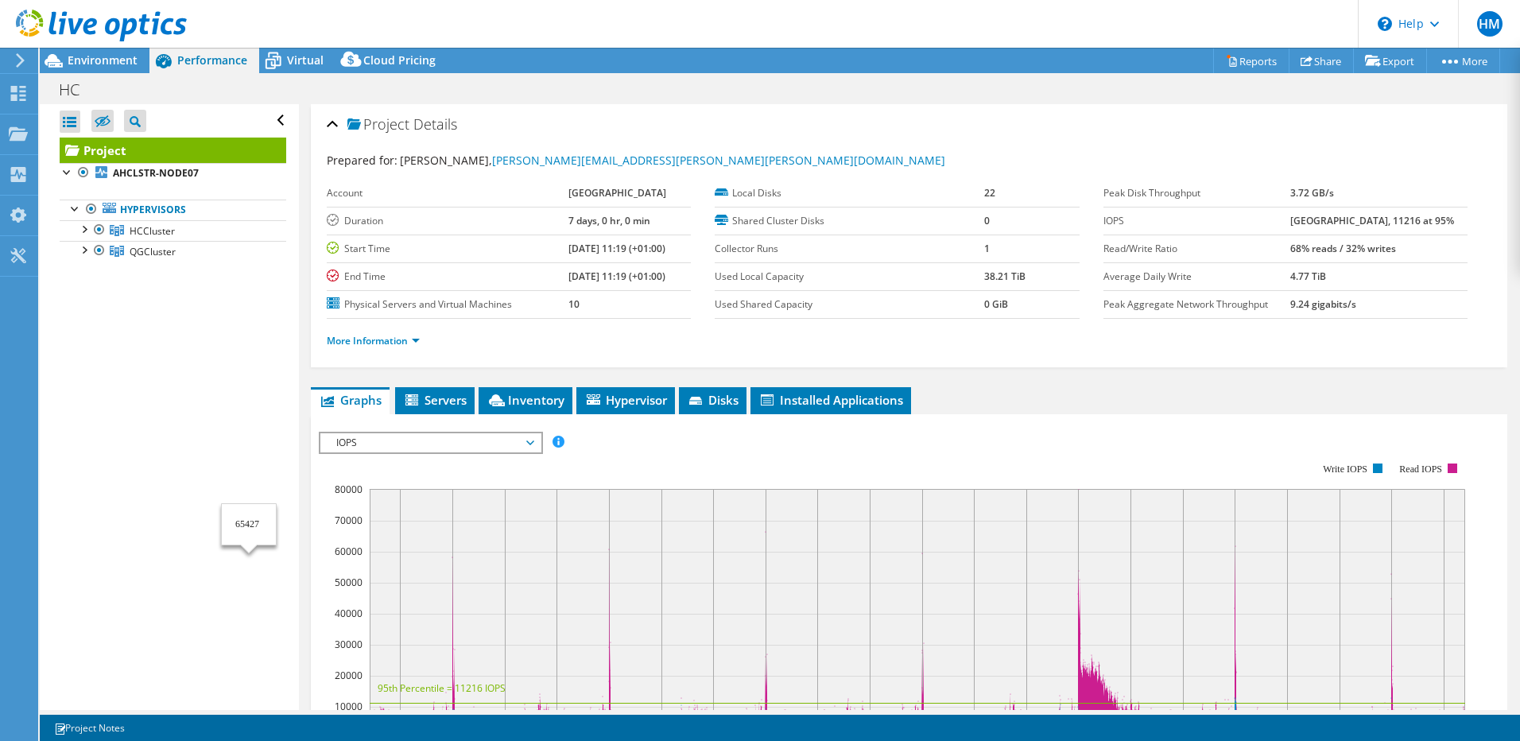
scroll to position [0, 0]
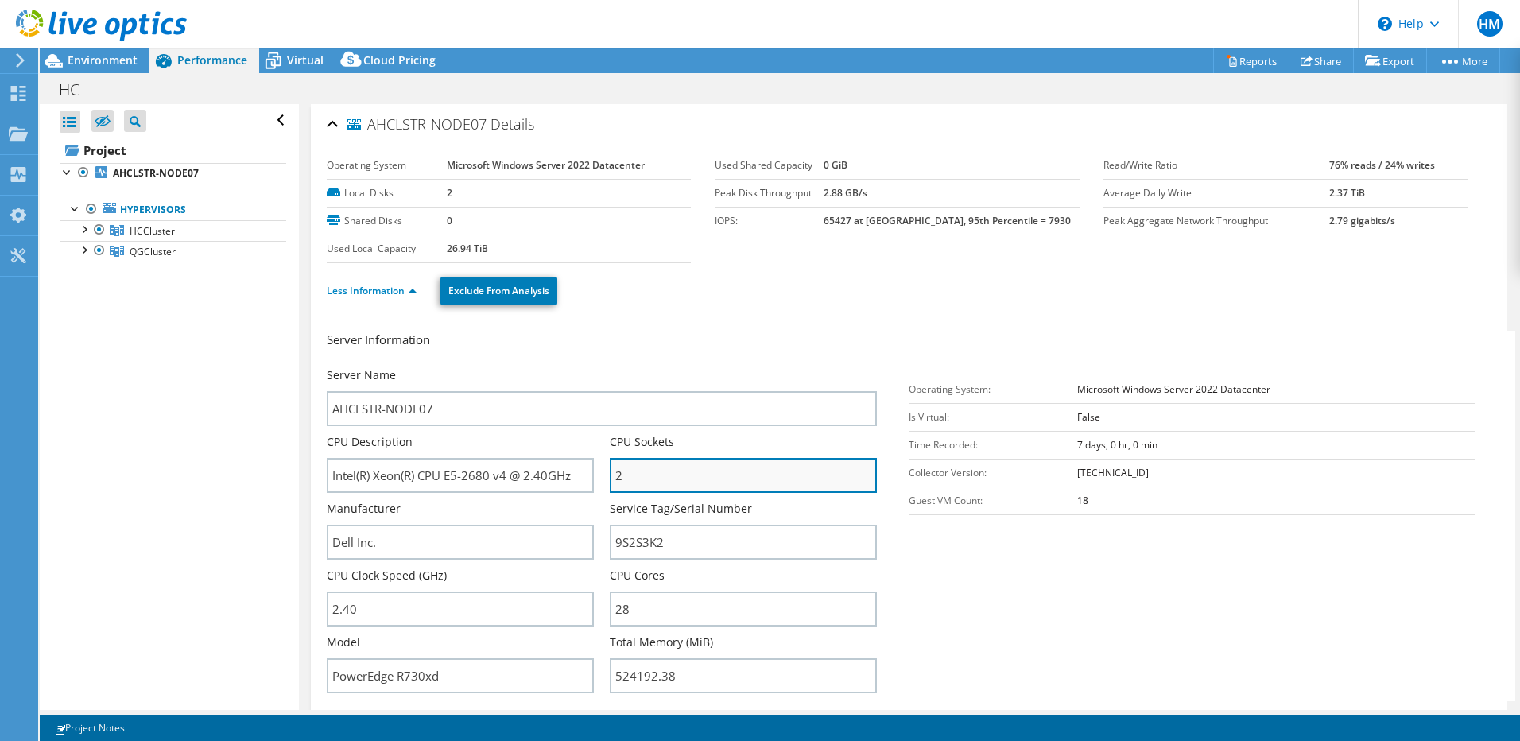
click at [651, 471] on input "2" at bounding box center [743, 475] width 267 height 35
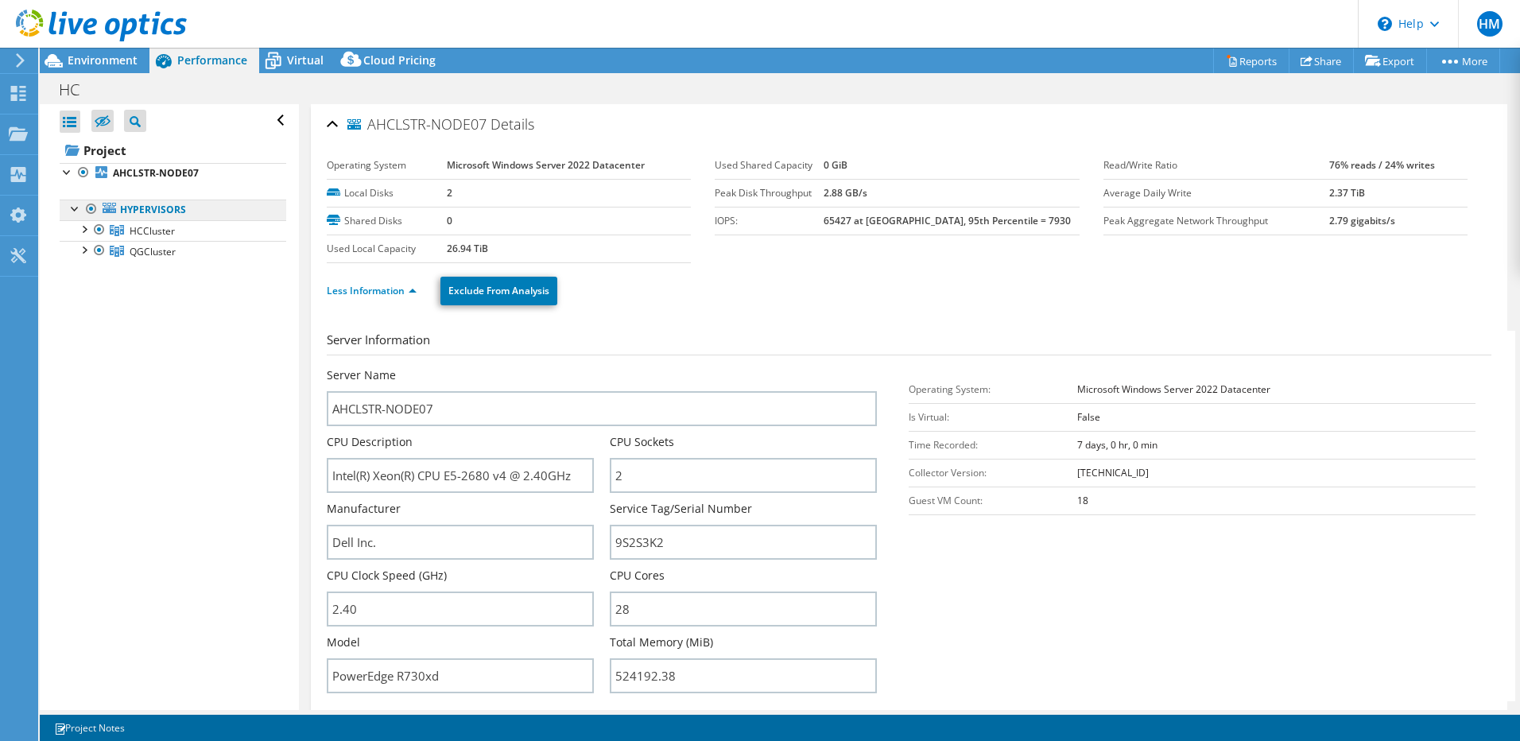
click at [156, 213] on link "Hypervisors" at bounding box center [173, 210] width 227 height 21
click at [154, 237] on span "HCCluster" at bounding box center [152, 231] width 45 height 14
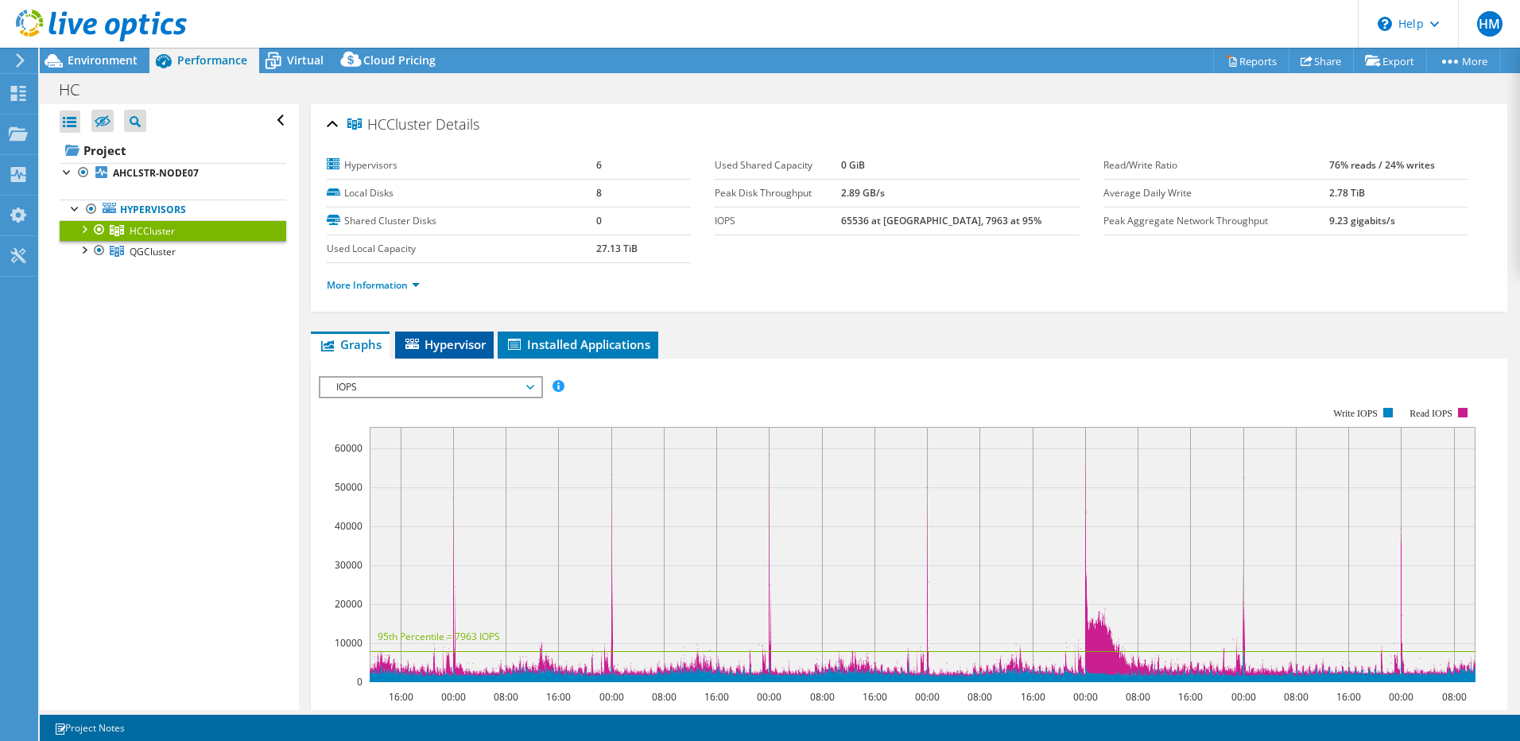
click at [440, 346] on span "Hypervisor" at bounding box center [444, 344] width 83 height 16
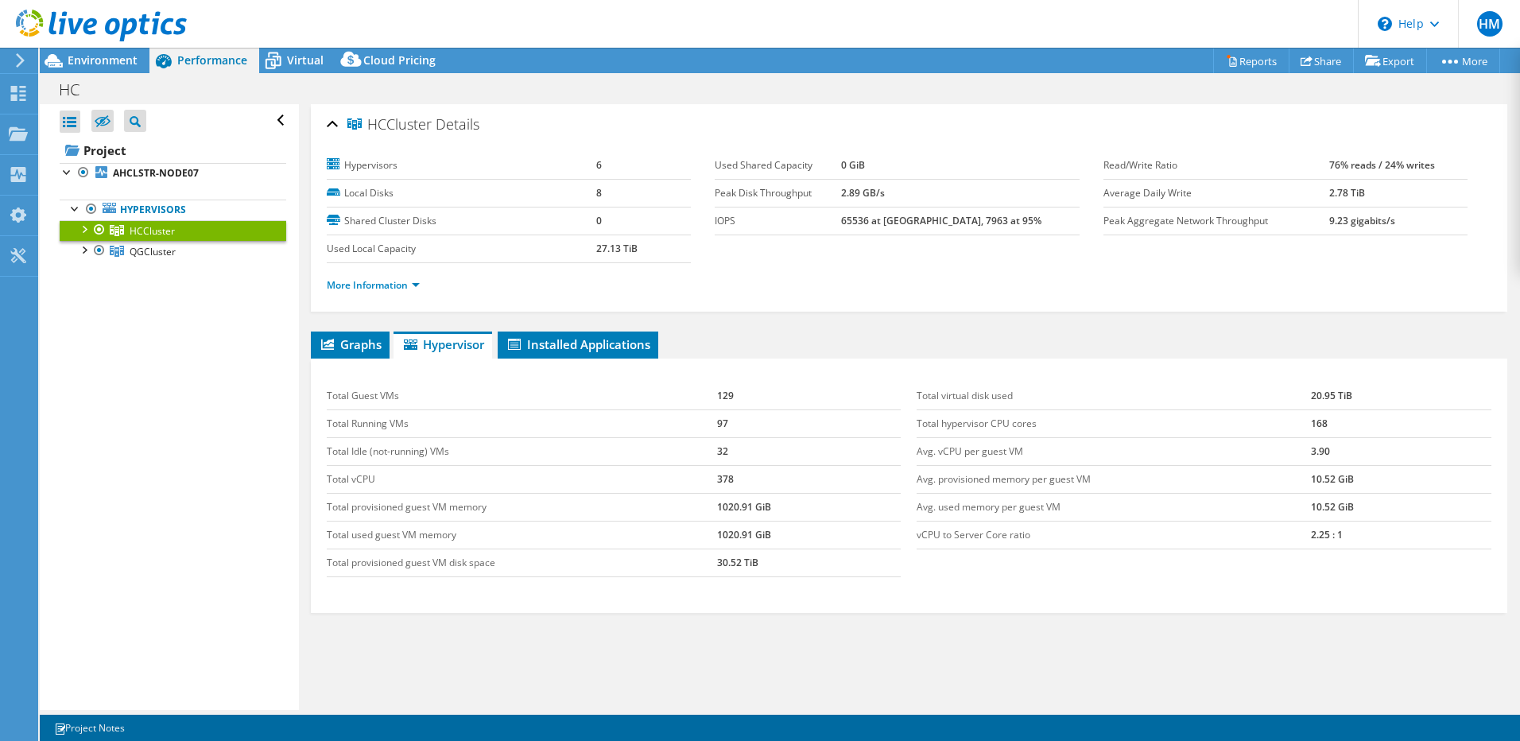
click at [85, 233] on div at bounding box center [84, 228] width 16 height 16
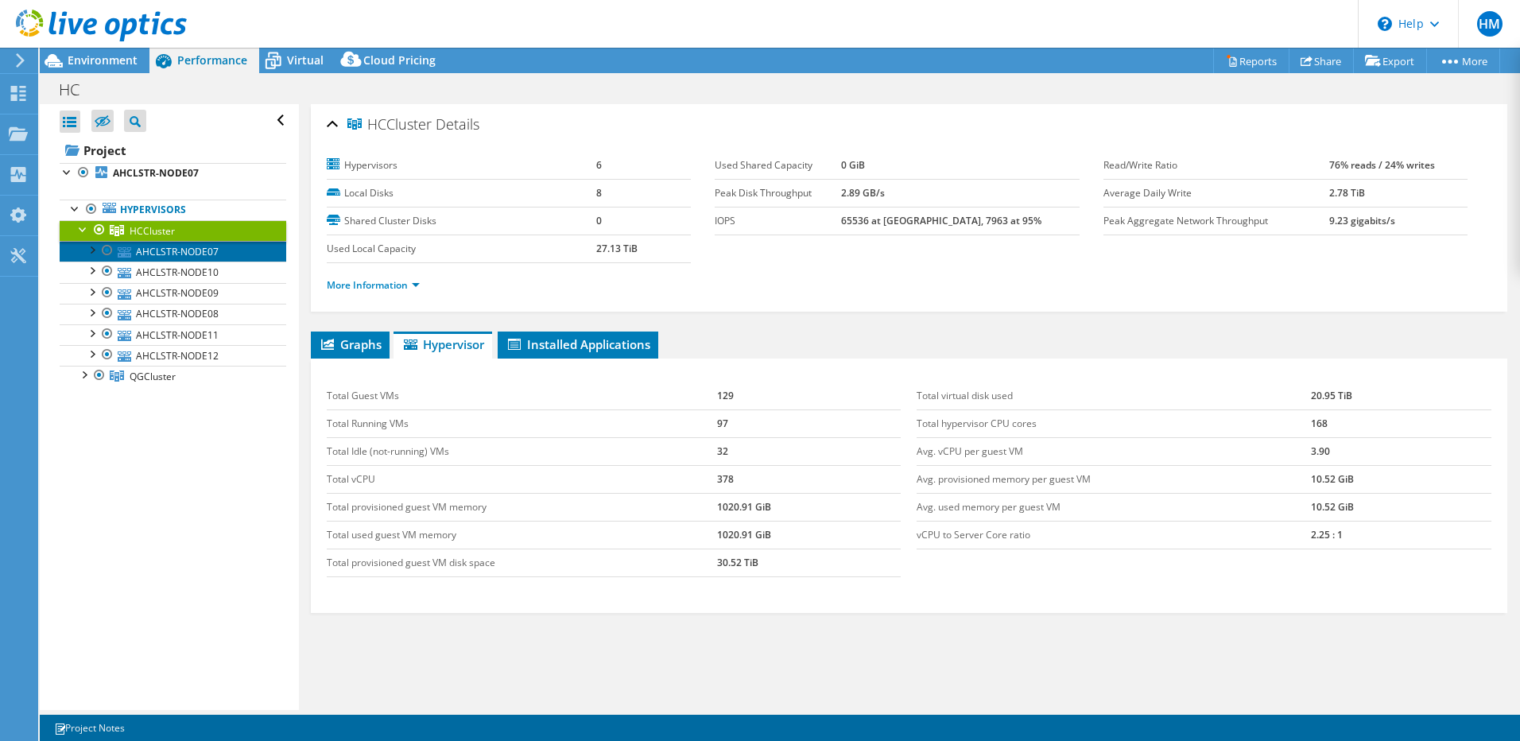
click at [182, 257] on link "AHCLSTR-NODE07" at bounding box center [173, 251] width 227 height 21
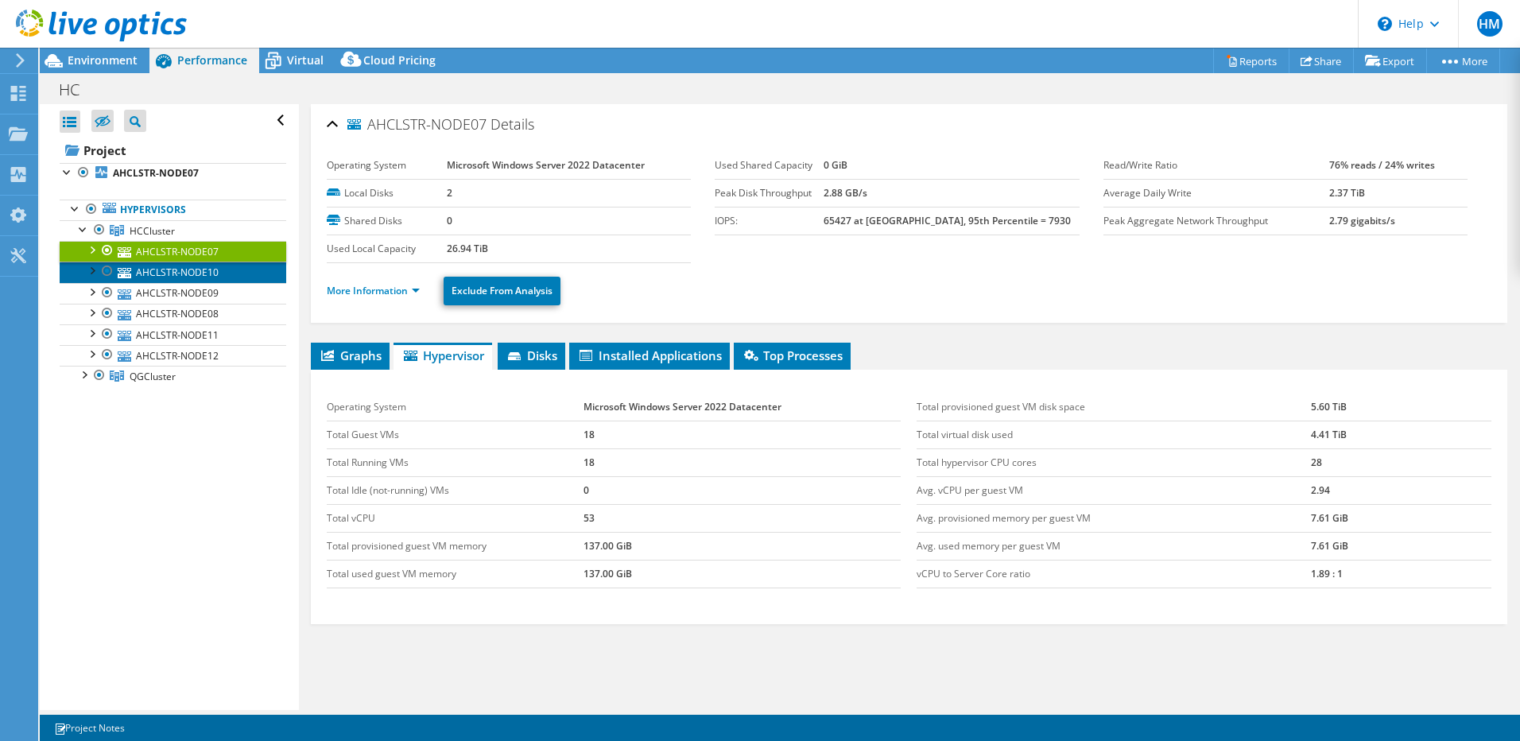
click at [186, 277] on link "AHCLSTR-NODE10" at bounding box center [173, 272] width 227 height 21
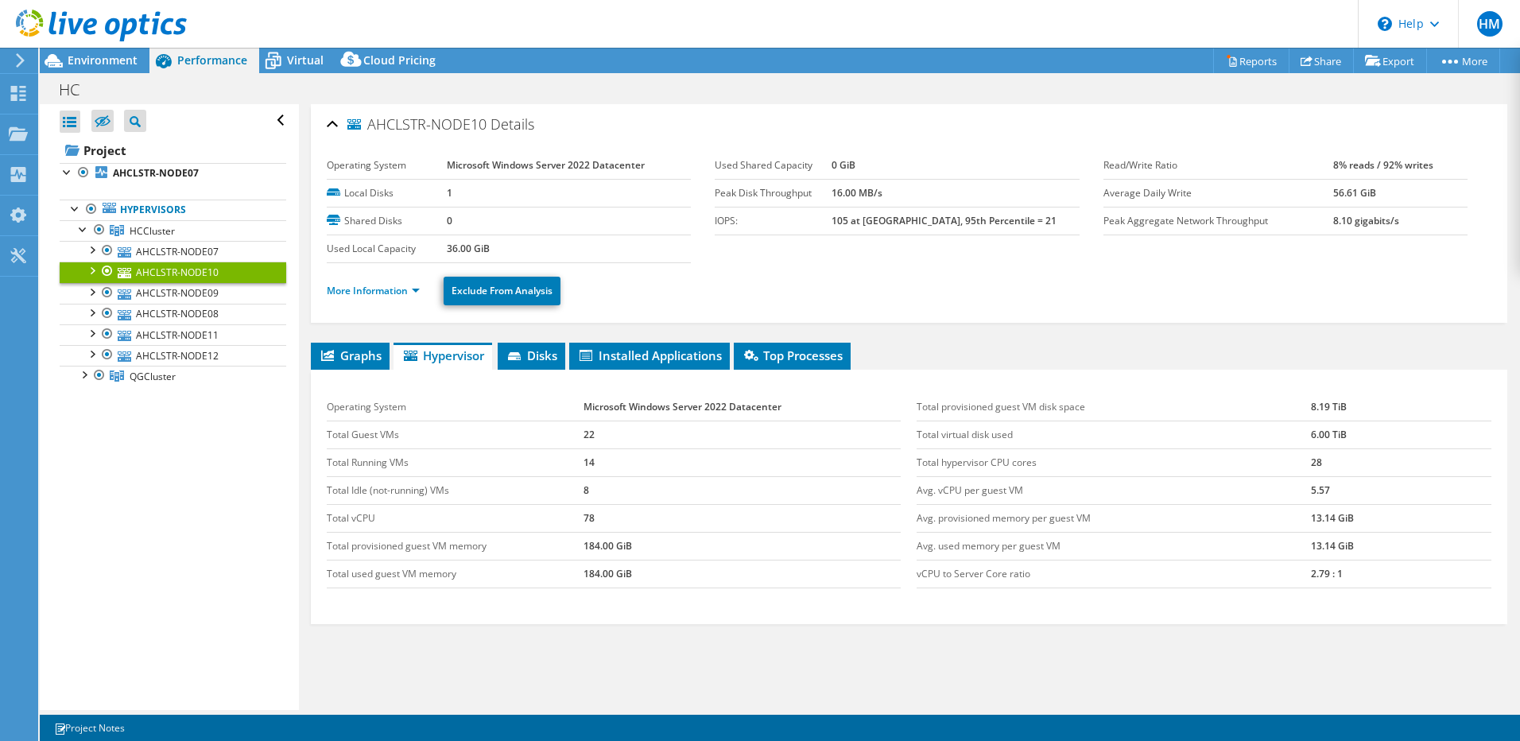
click at [88, 272] on div at bounding box center [91, 270] width 16 height 16
click at [165, 316] on link "Network Interfaces" at bounding box center [173, 314] width 227 height 21
click at [165, 314] on link "Network Interfaces" at bounding box center [173, 314] width 227 height 21
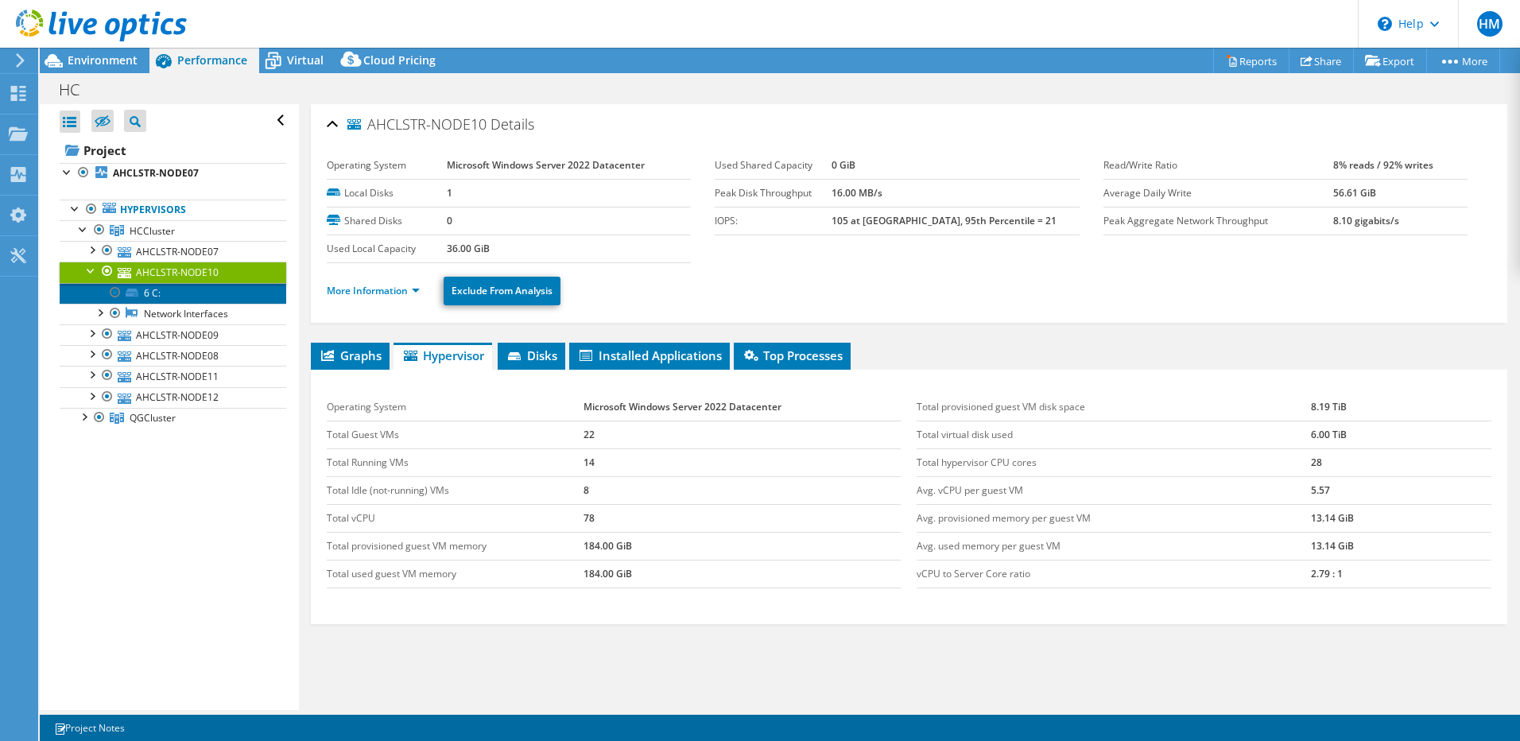
click at [148, 294] on link "6 C:" at bounding box center [173, 293] width 227 height 21
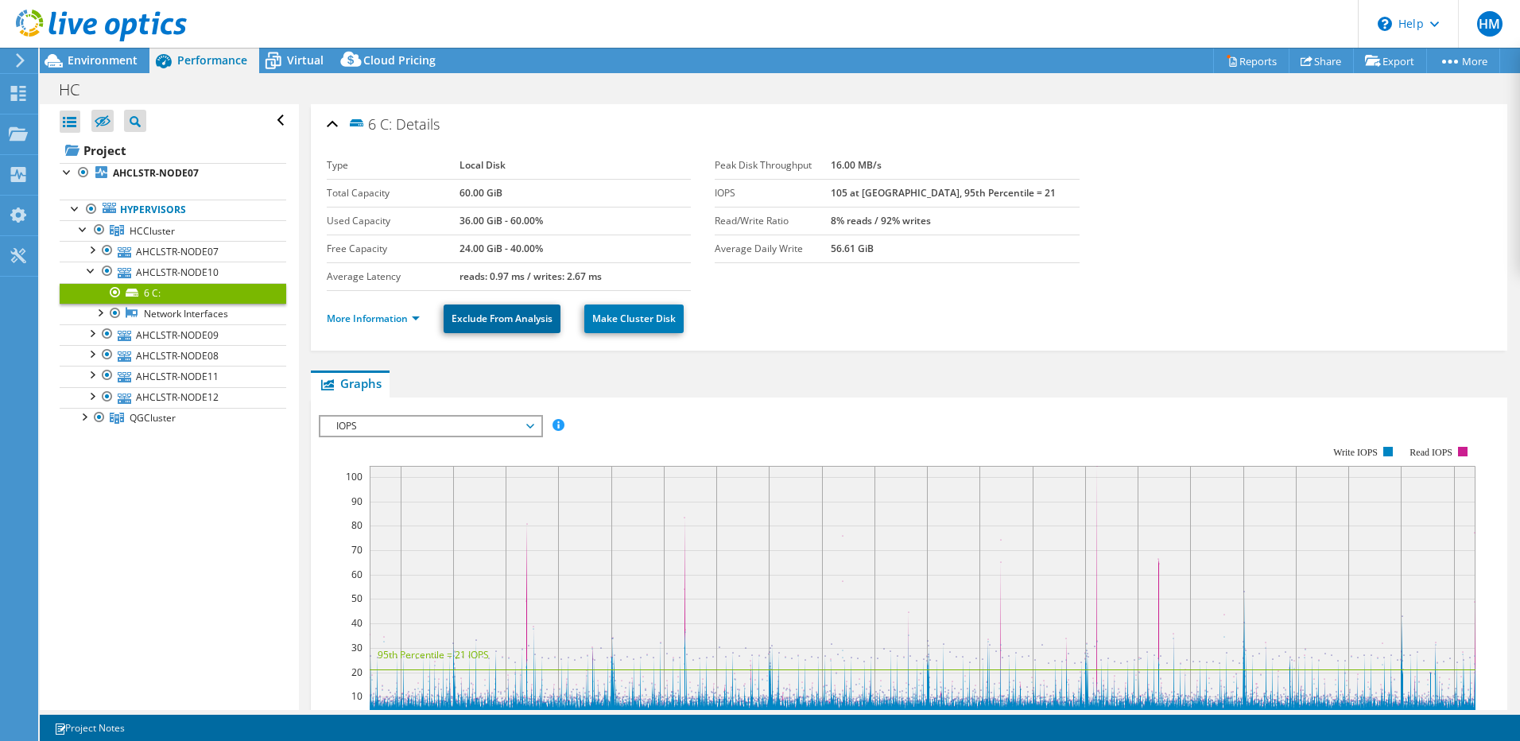
click at [508, 321] on link "Exclude From Analysis" at bounding box center [502, 318] width 117 height 29
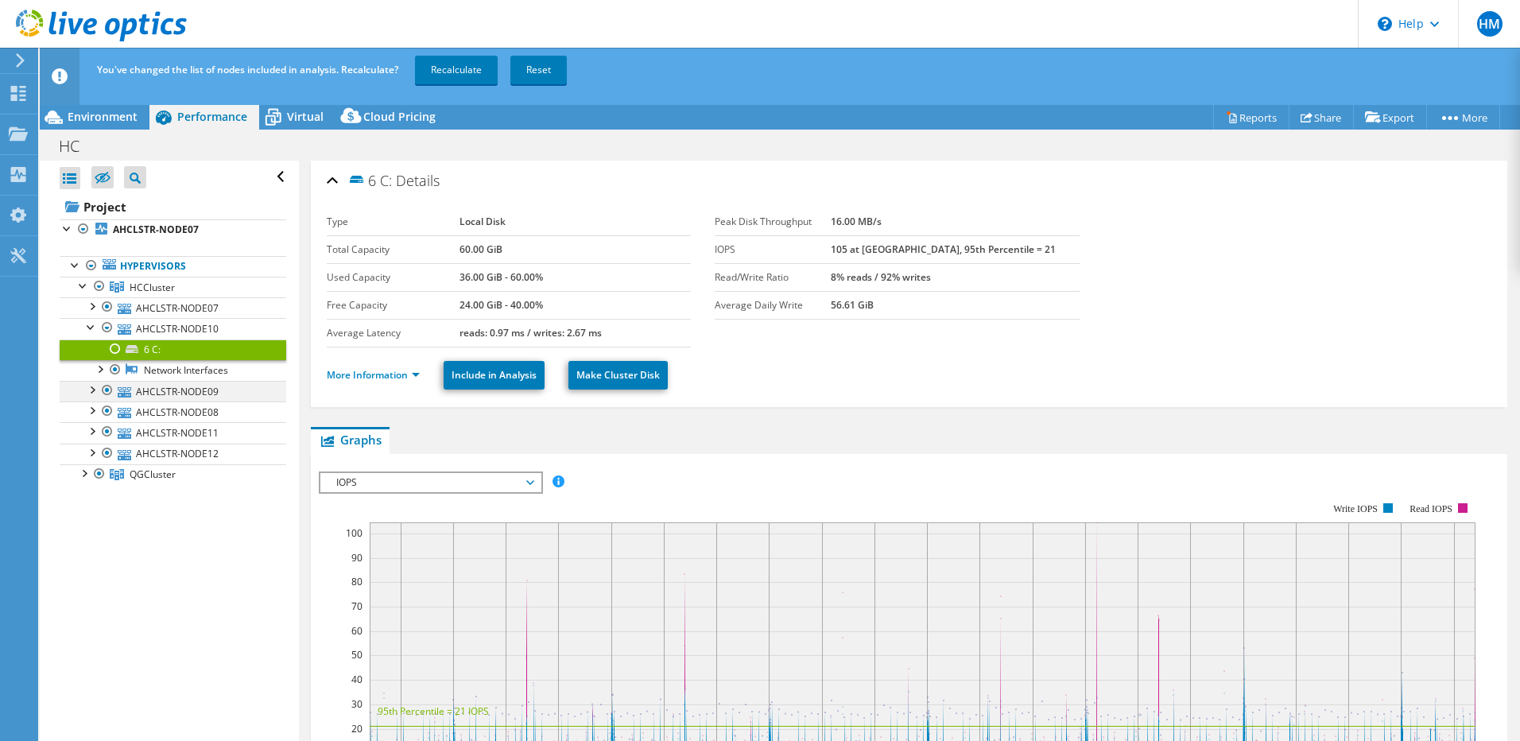
click at [88, 393] on div at bounding box center [91, 389] width 16 height 16
click at [161, 418] on link "6 C:" at bounding box center [173, 411] width 227 height 21
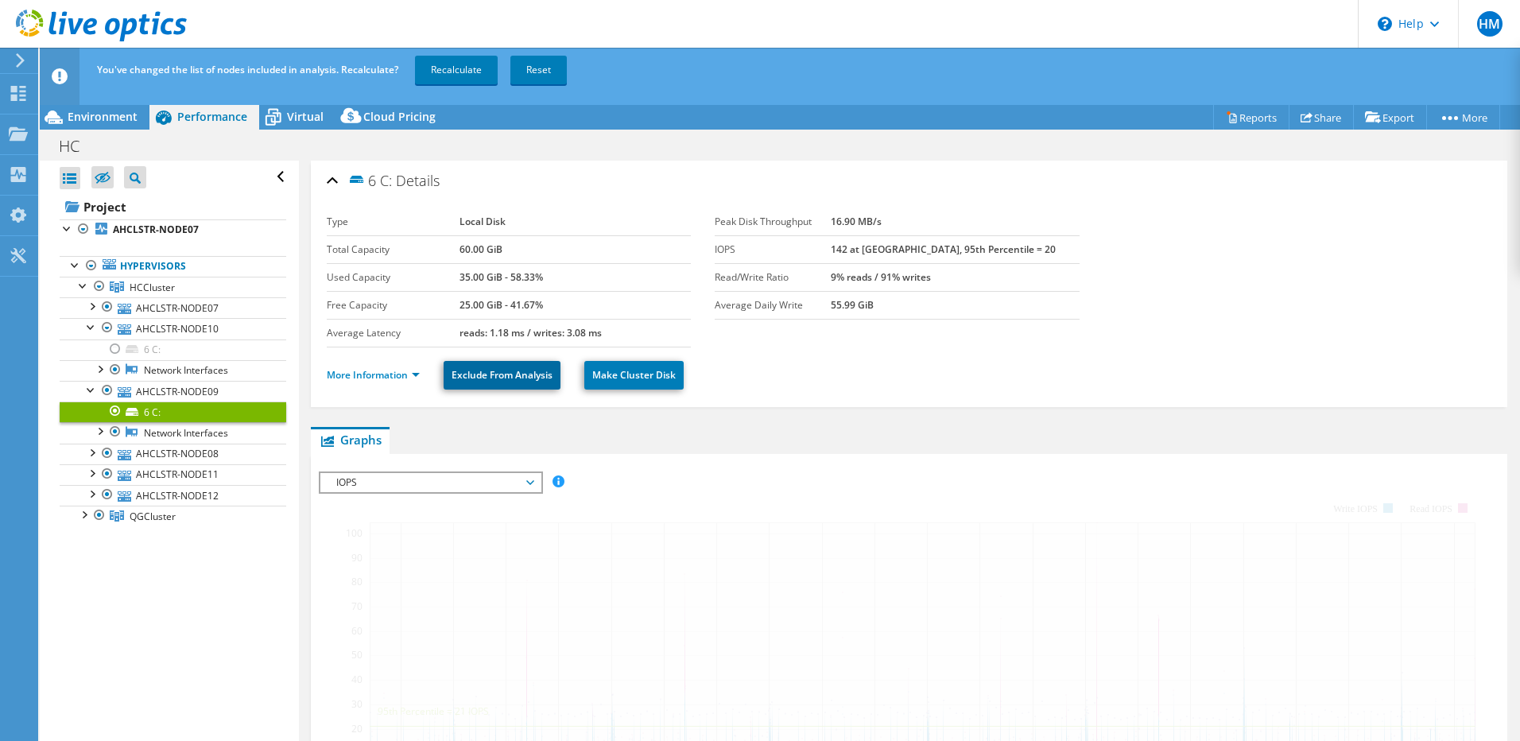
click at [497, 364] on link "Exclude From Analysis" at bounding box center [502, 375] width 117 height 29
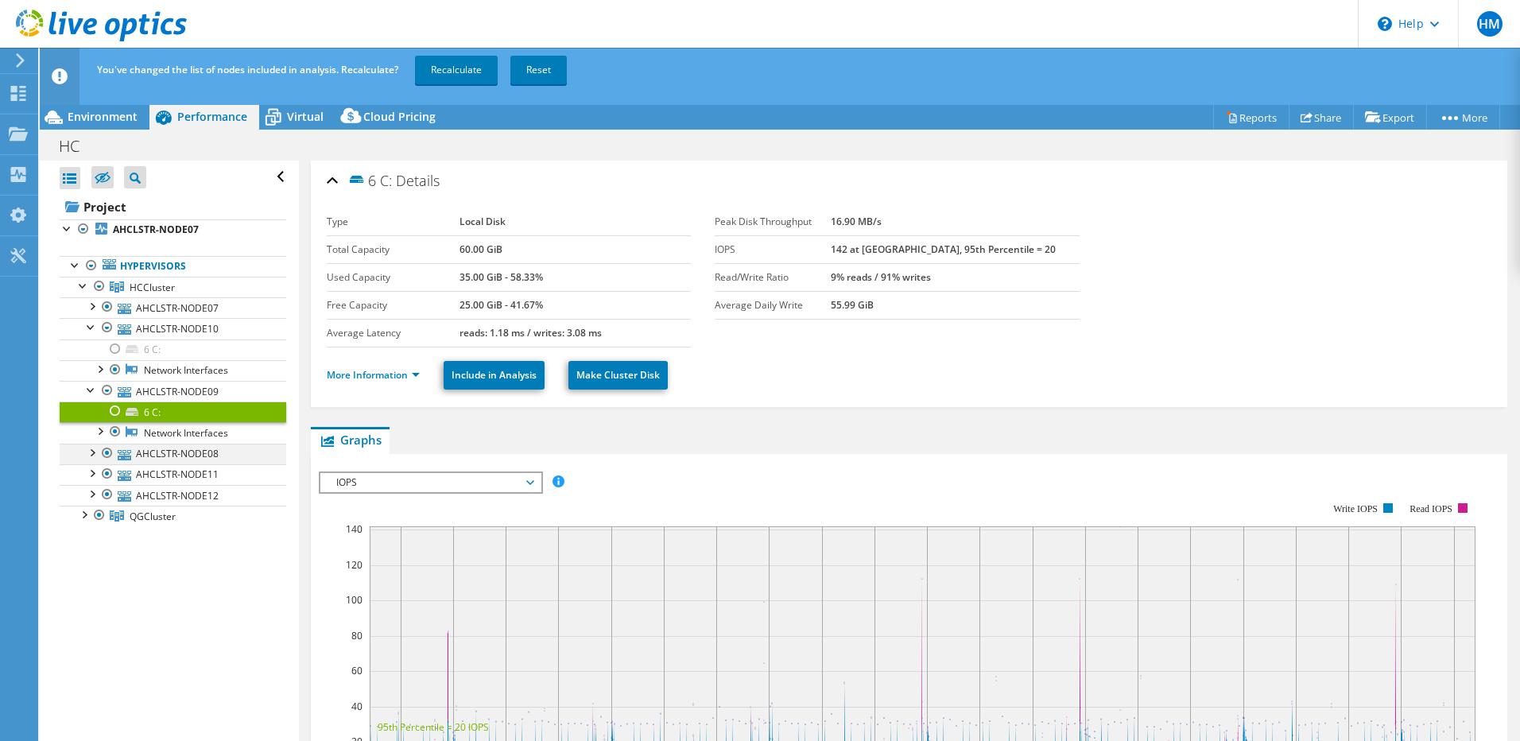
click at [87, 453] on div at bounding box center [91, 452] width 16 height 16
click at [114, 475] on div at bounding box center [115, 473] width 16 height 19
click at [94, 514] on div at bounding box center [91, 514] width 16 height 16
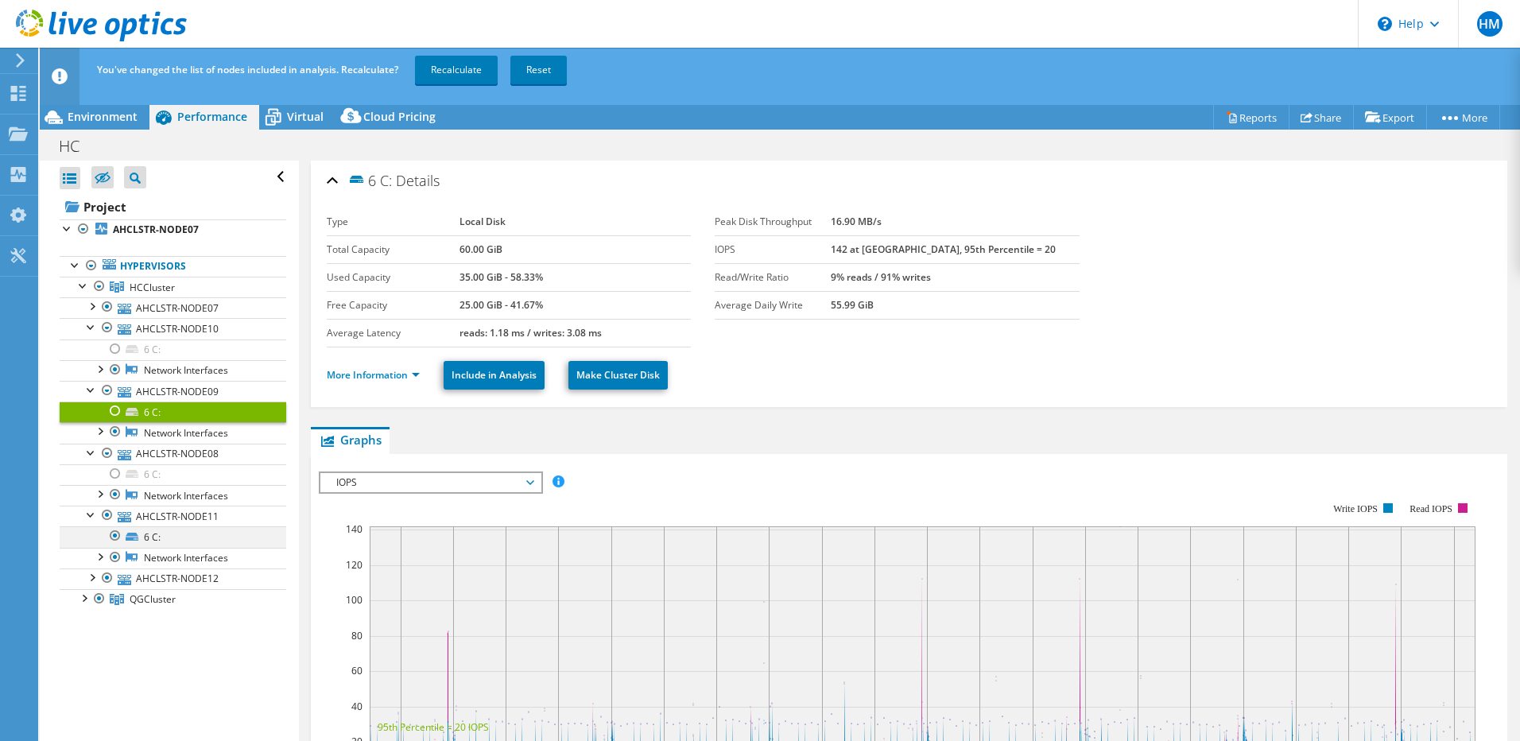
click at [112, 535] on div at bounding box center [115, 535] width 16 height 19
click at [92, 579] on div at bounding box center [91, 576] width 16 height 16
click at [115, 600] on div at bounding box center [115, 598] width 16 height 19
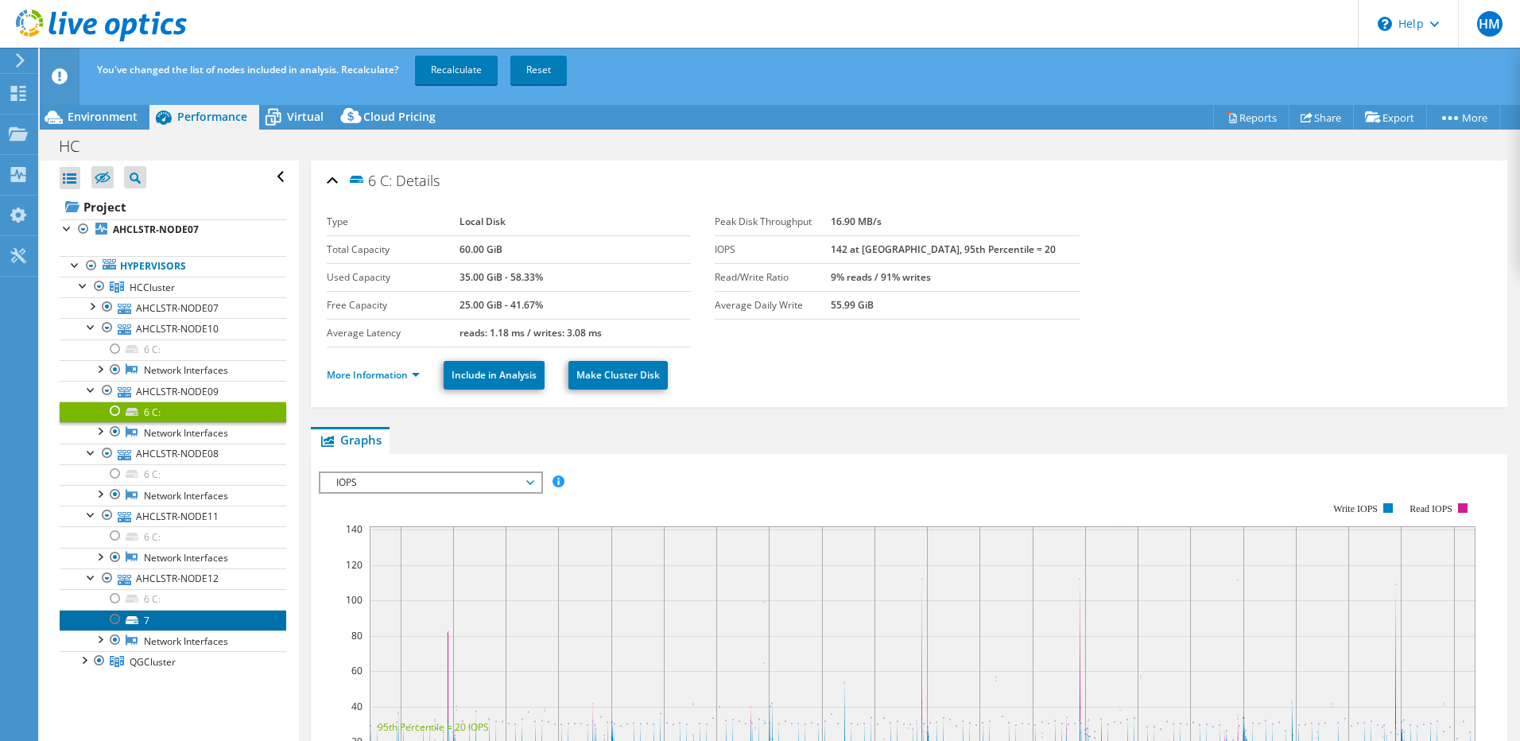
click at [141, 622] on link "7" at bounding box center [173, 620] width 227 height 21
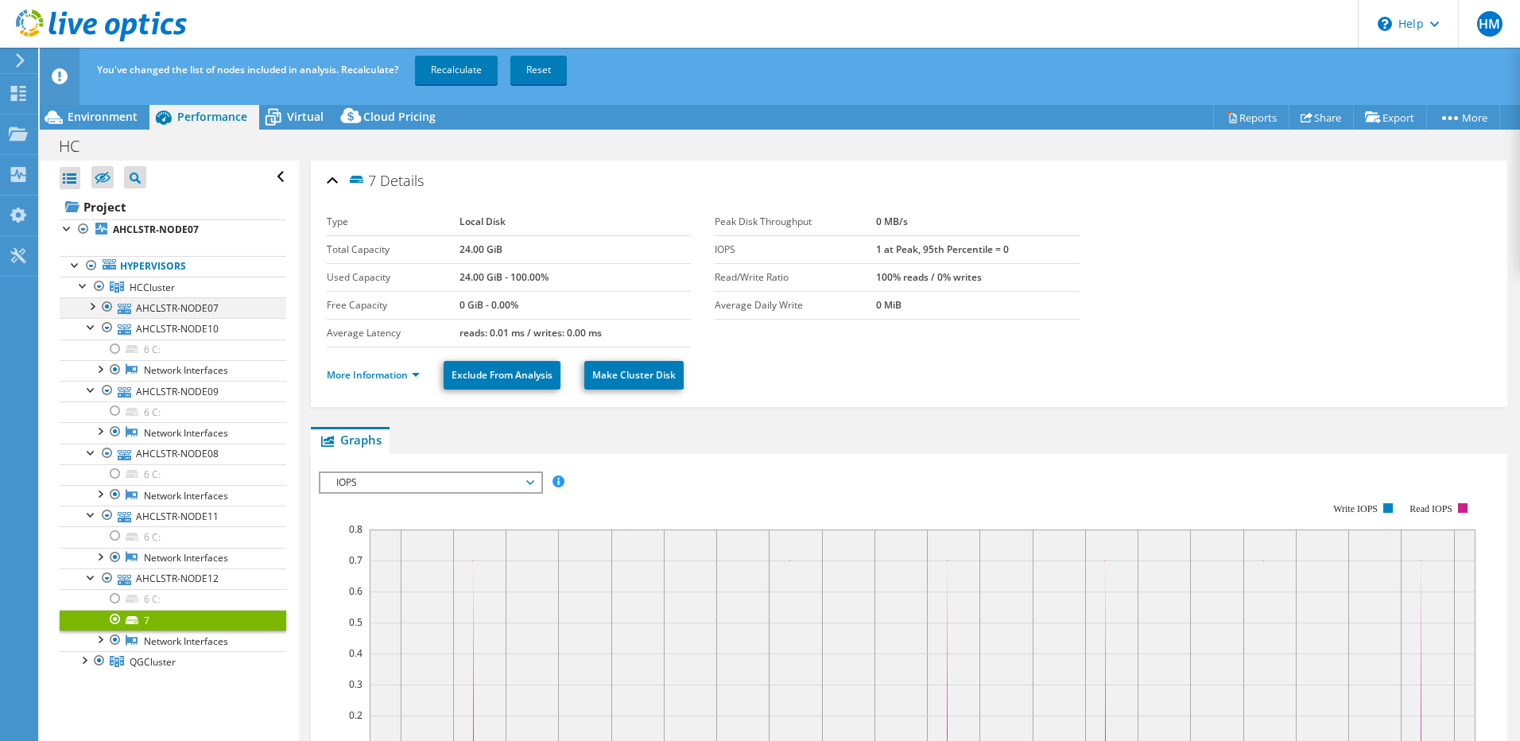
click at [89, 308] on div at bounding box center [91, 305] width 16 height 16
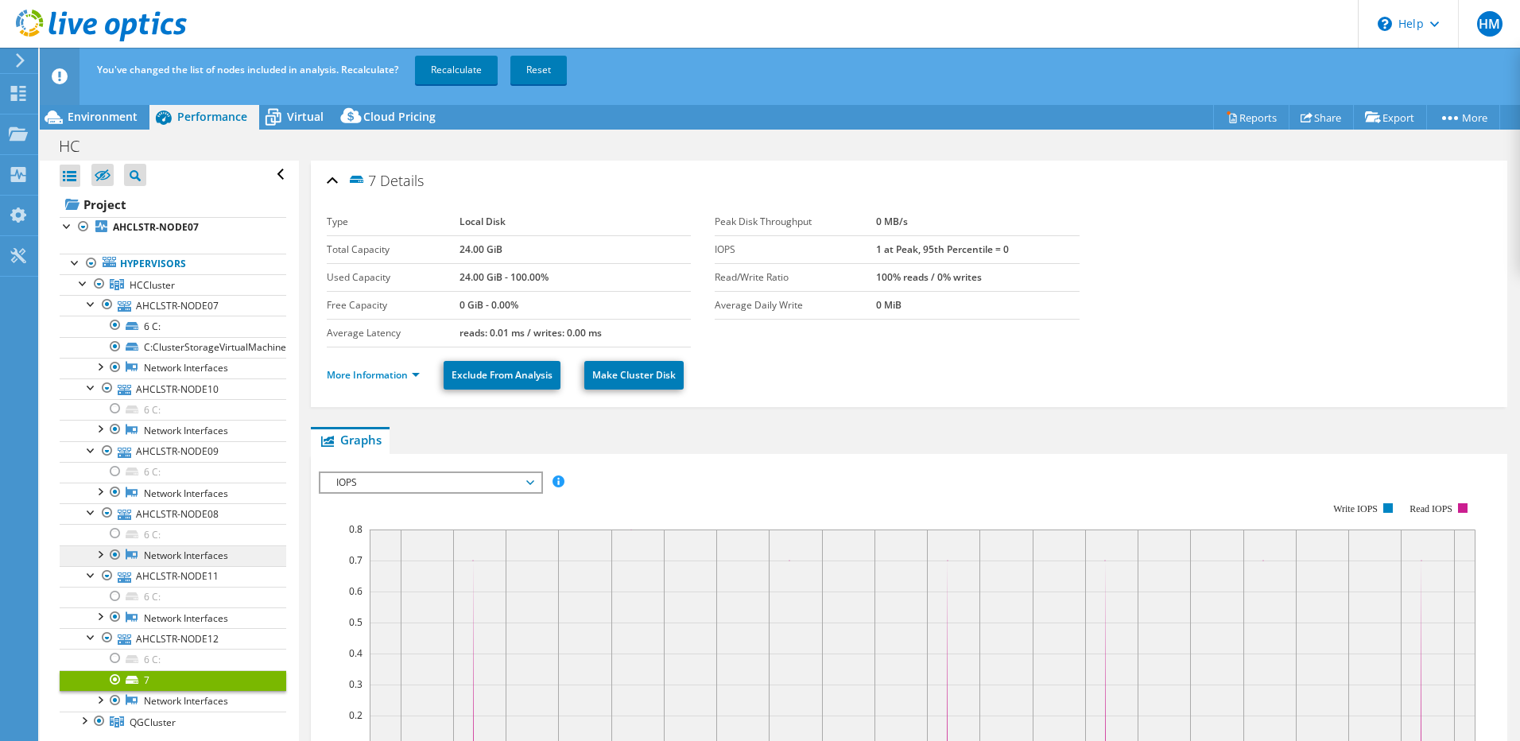
scroll to position [3, 0]
click at [83, 718] on div at bounding box center [84, 719] width 16 height 16
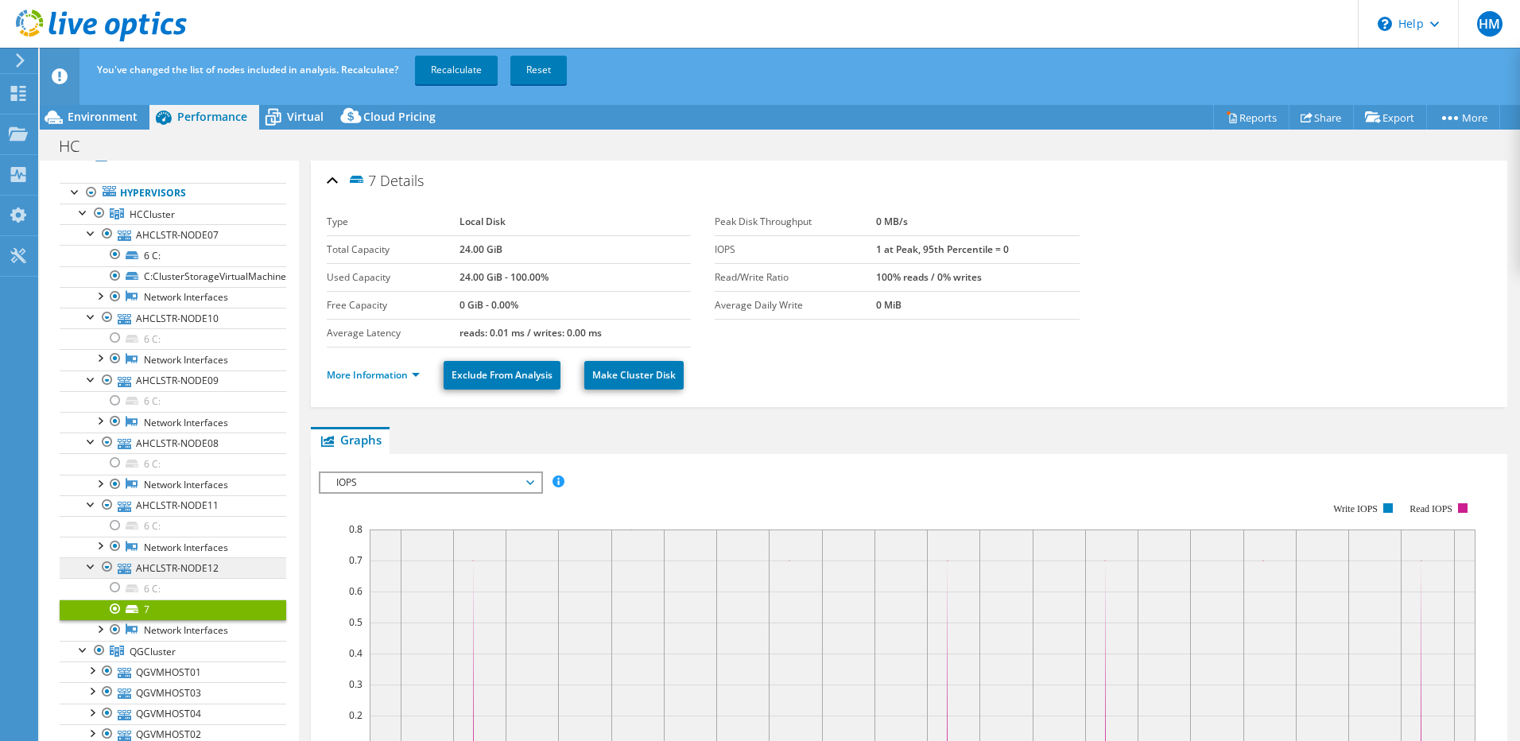
scroll to position [87, 0]
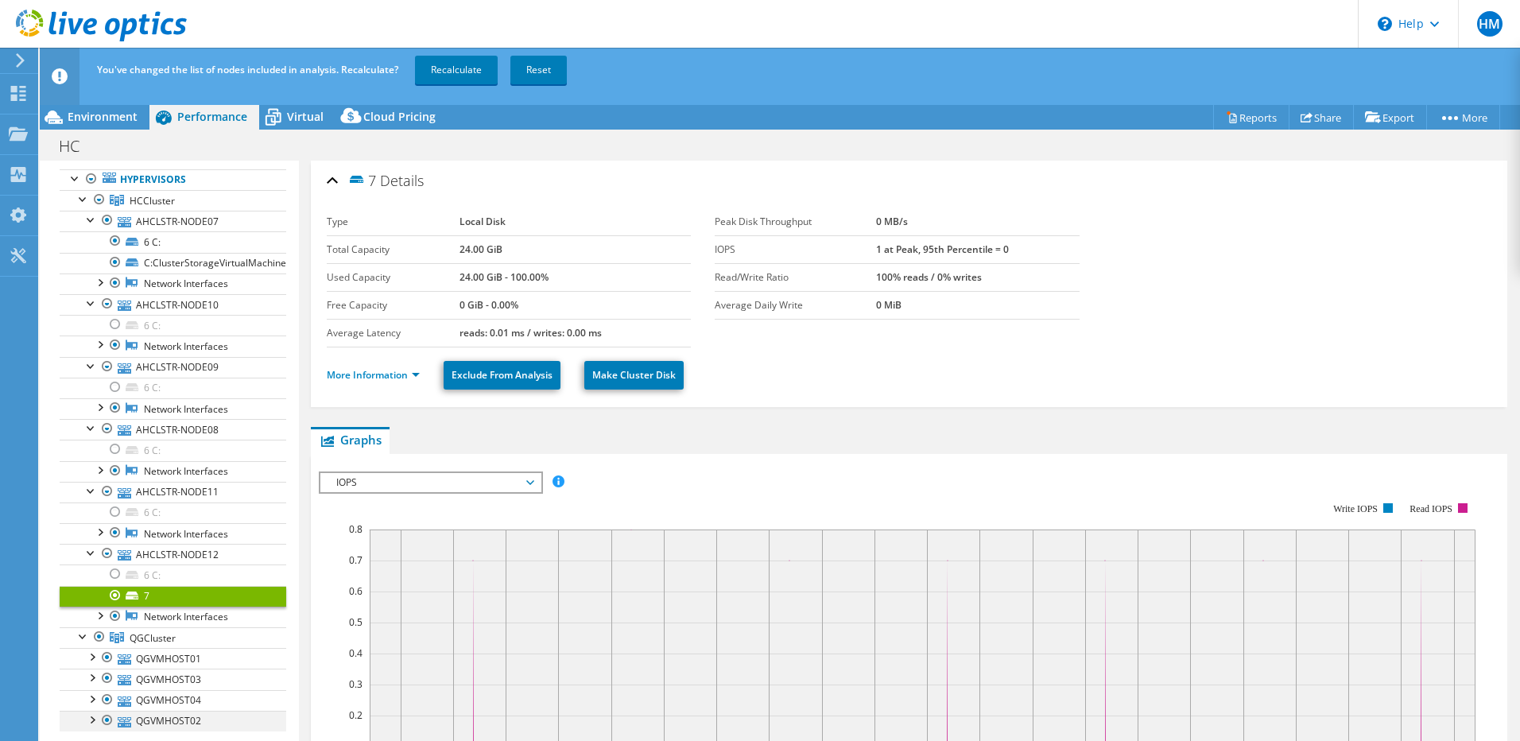
drag, startPoint x: 93, startPoint y: 719, endPoint x: 93, endPoint y: 708, distance: 10.3
click at [93, 719] on div at bounding box center [91, 719] width 16 height 16
click at [93, 702] on div at bounding box center [91, 698] width 16 height 16
click at [93, 684] on div at bounding box center [91, 677] width 16 height 16
click at [93, 658] on div at bounding box center [91, 656] width 16 height 16
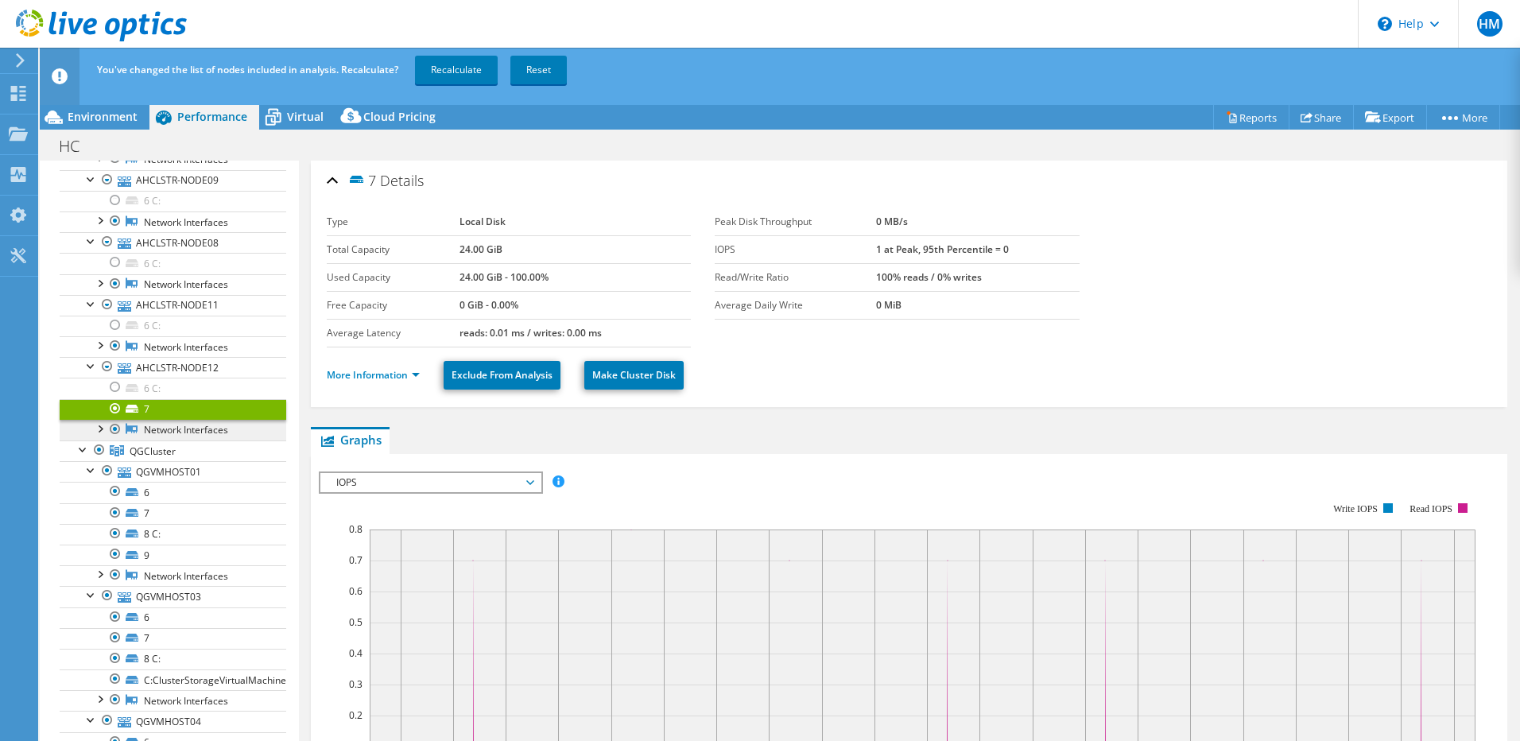
scroll to position [461, 0]
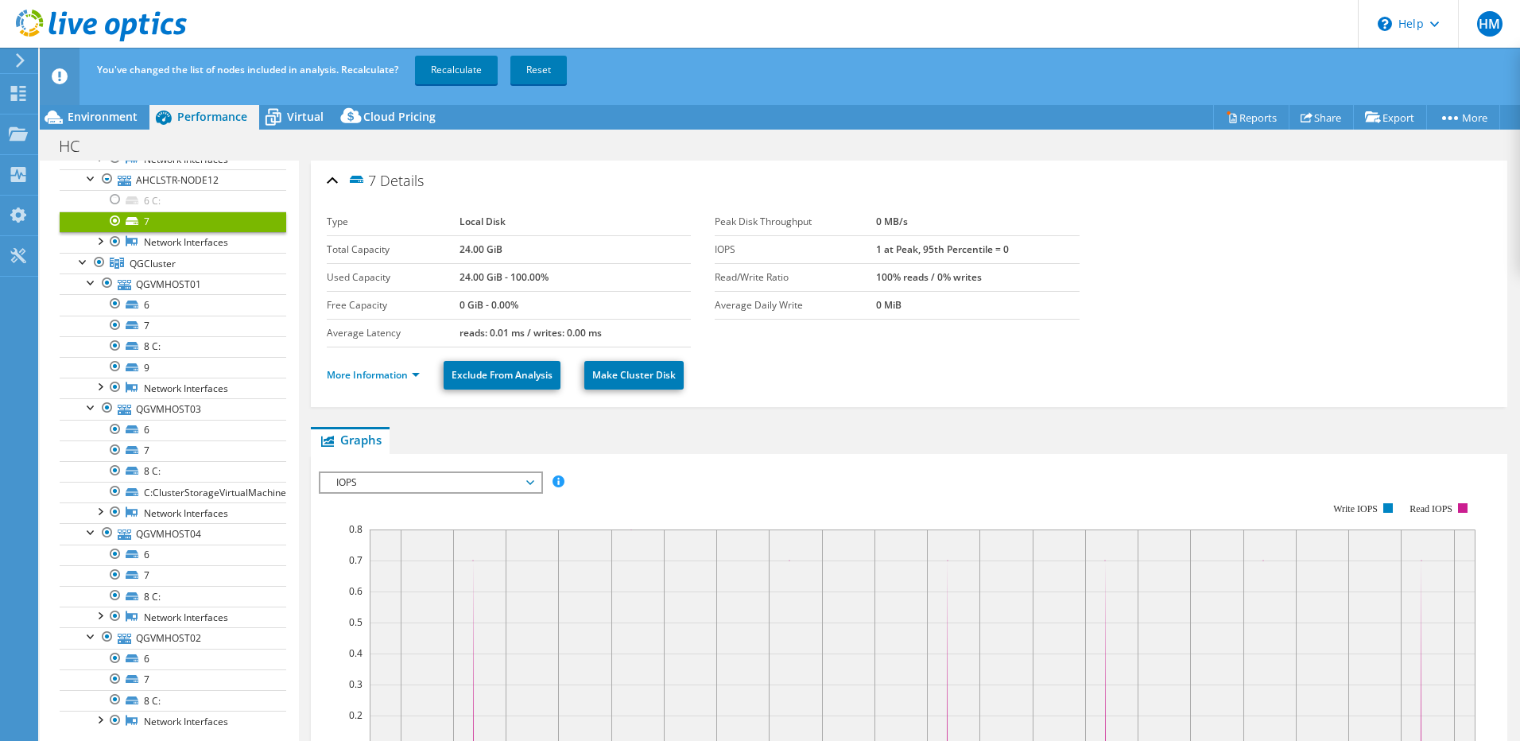
click at [1362, 341] on section "Type Local Disk Total Capacity 24.00 GiB Used Capacity 24.00 GiB - 100.00% Free…" at bounding box center [909, 277] width 1165 height 139
click at [145, 448] on link "7" at bounding box center [173, 450] width 227 height 21
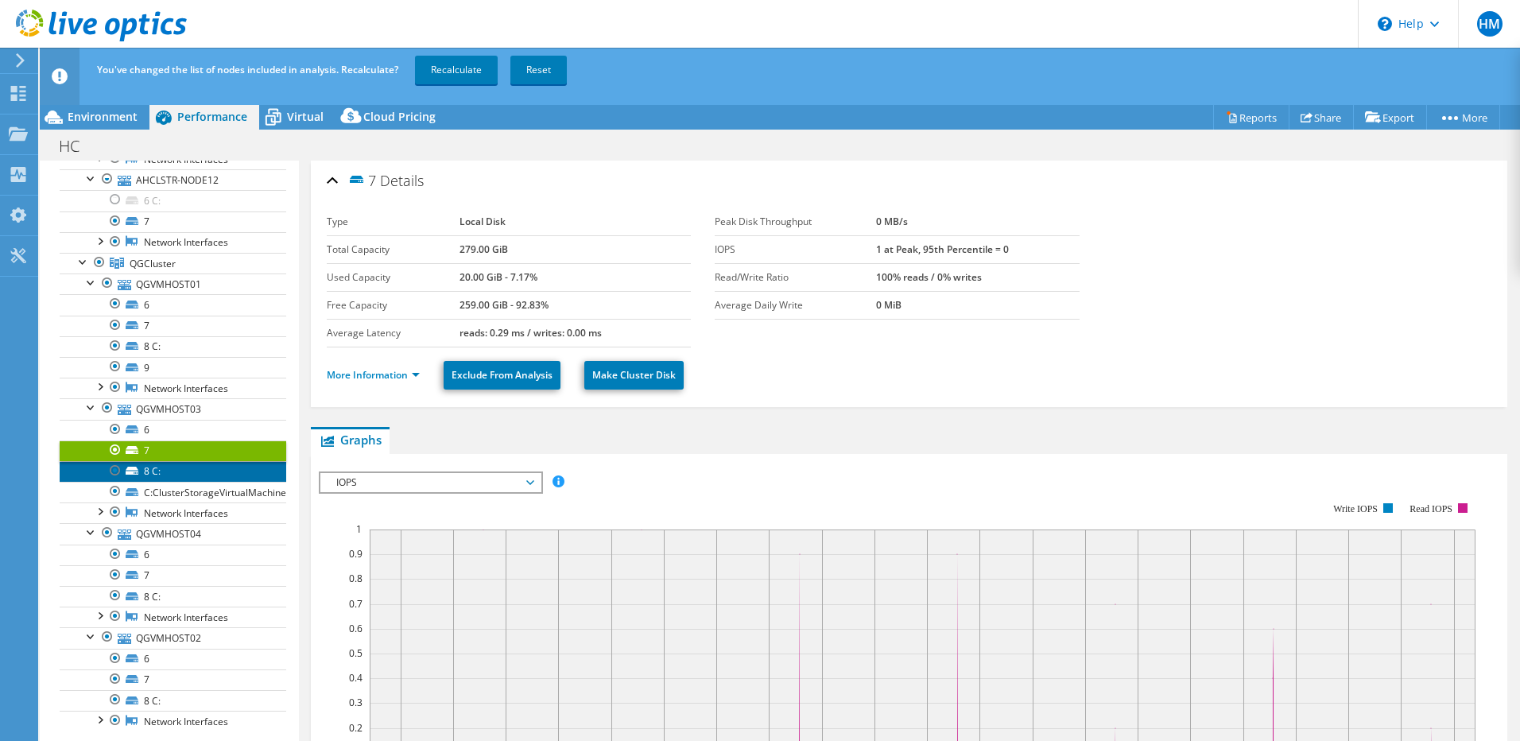
click at [146, 471] on link "8 C:" at bounding box center [173, 471] width 227 height 21
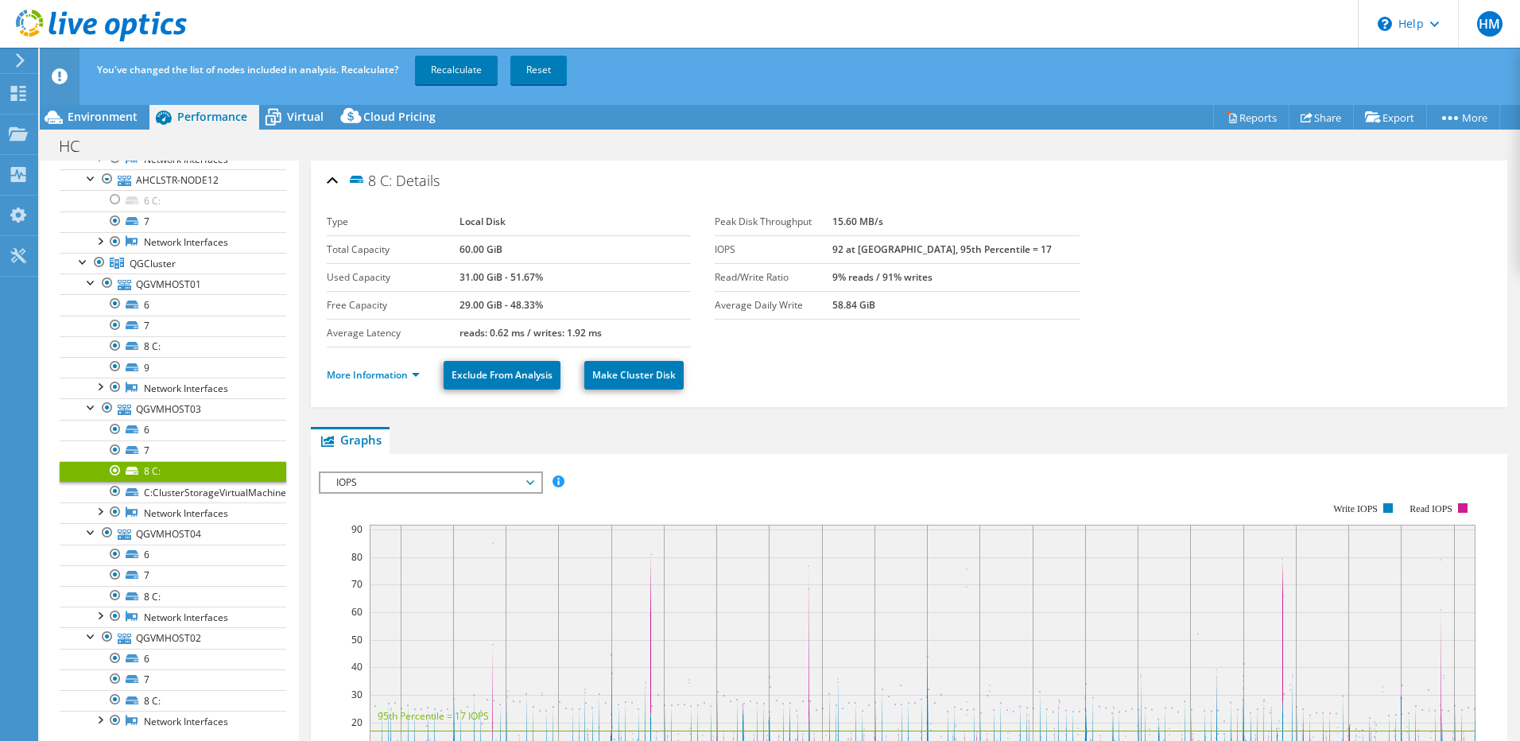
click at [112, 471] on div at bounding box center [115, 470] width 16 height 19
click at [111, 345] on div at bounding box center [115, 345] width 16 height 19
click at [117, 595] on div at bounding box center [115, 595] width 16 height 19
click at [116, 700] on div at bounding box center [115, 699] width 16 height 19
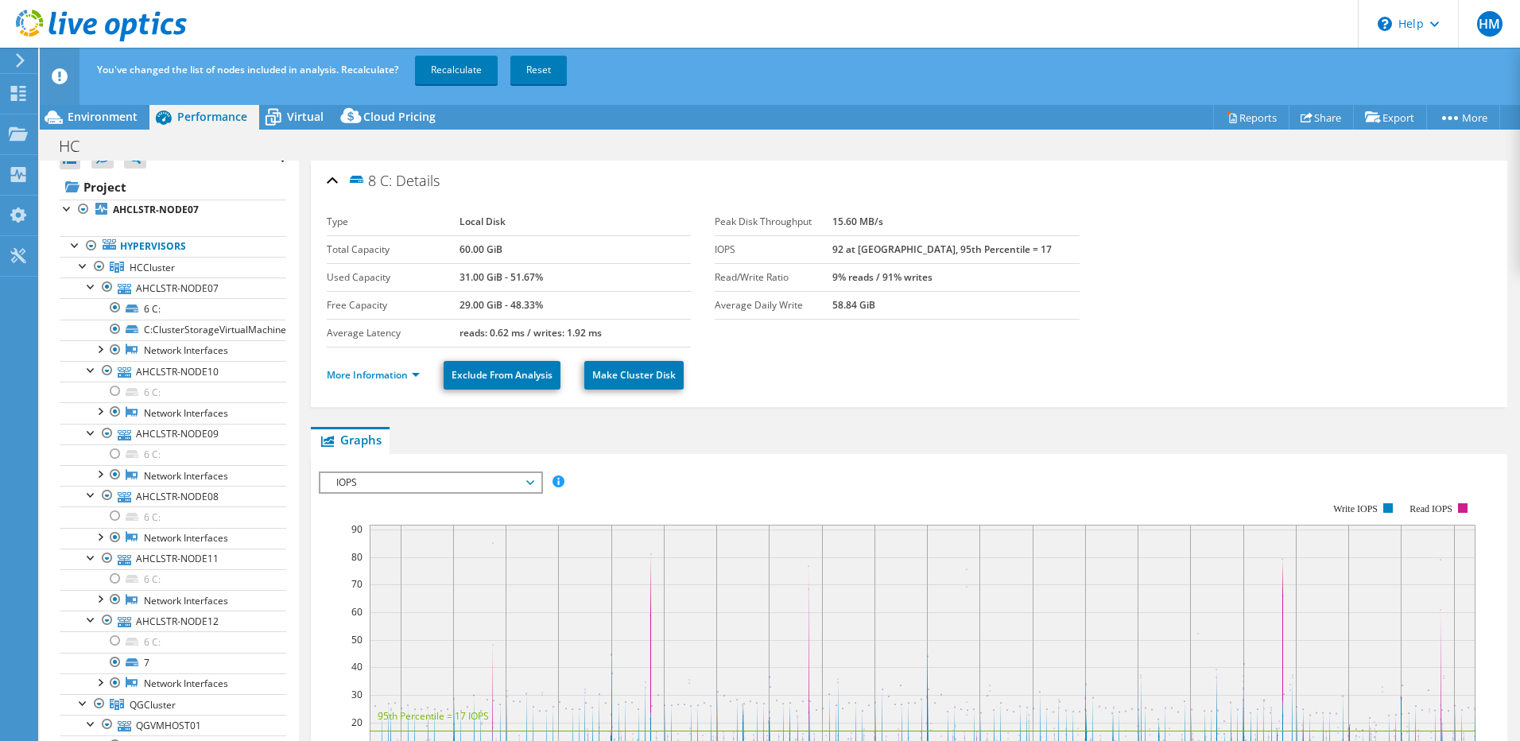
scroll to position [0, 0]
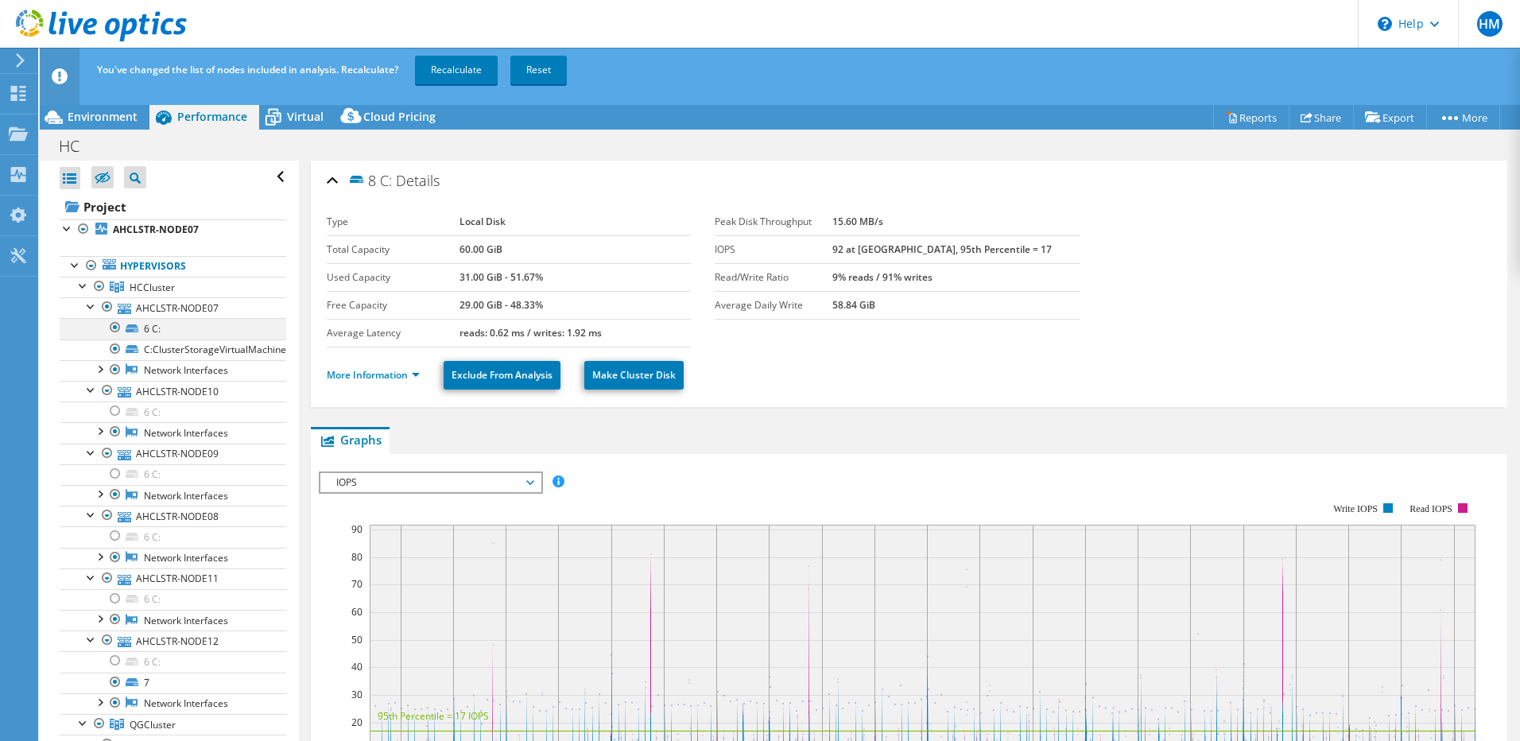
click at [114, 324] on div at bounding box center [115, 327] width 16 height 19
click at [477, 64] on link "Recalculate" at bounding box center [456, 70] width 83 height 29
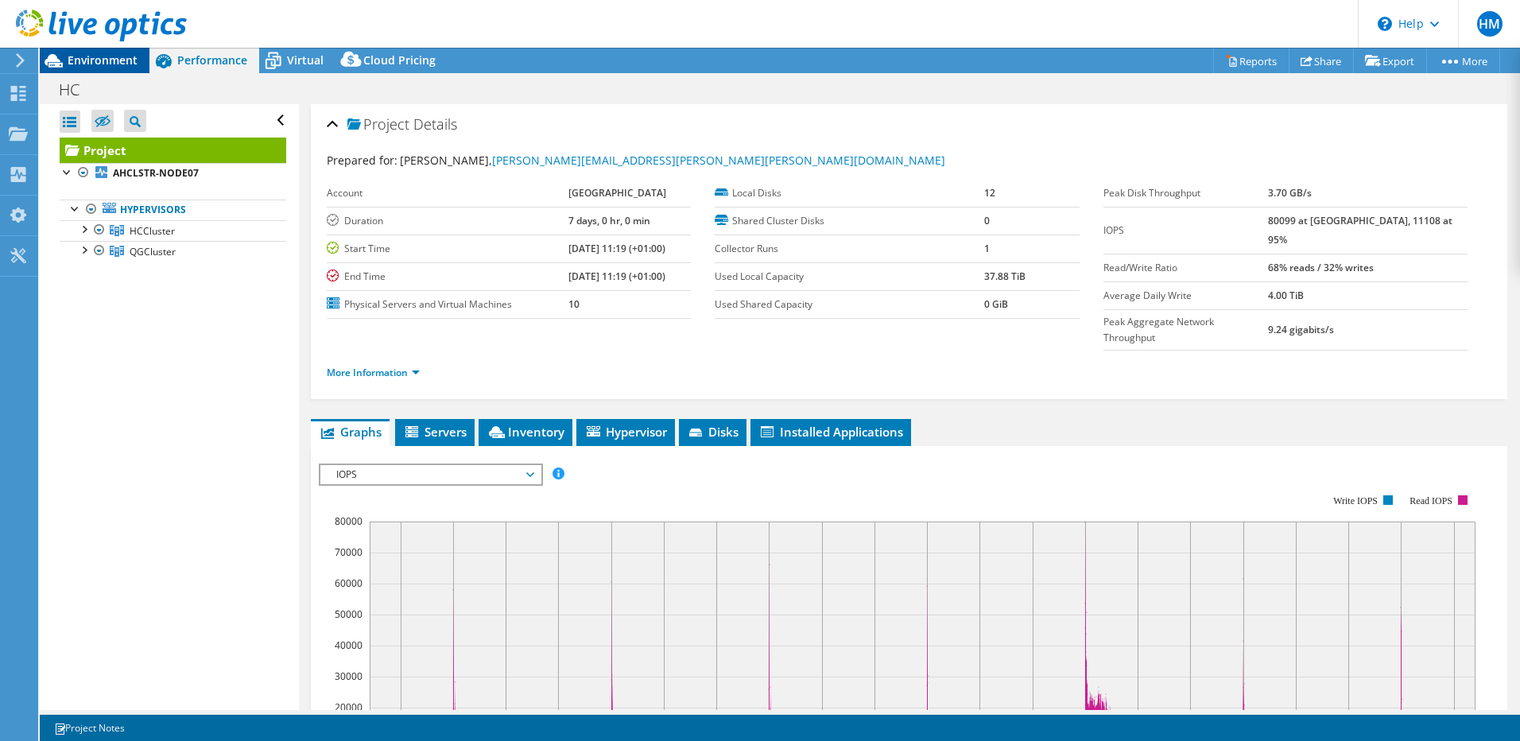
click at [110, 59] on span "Environment" at bounding box center [103, 59] width 70 height 15
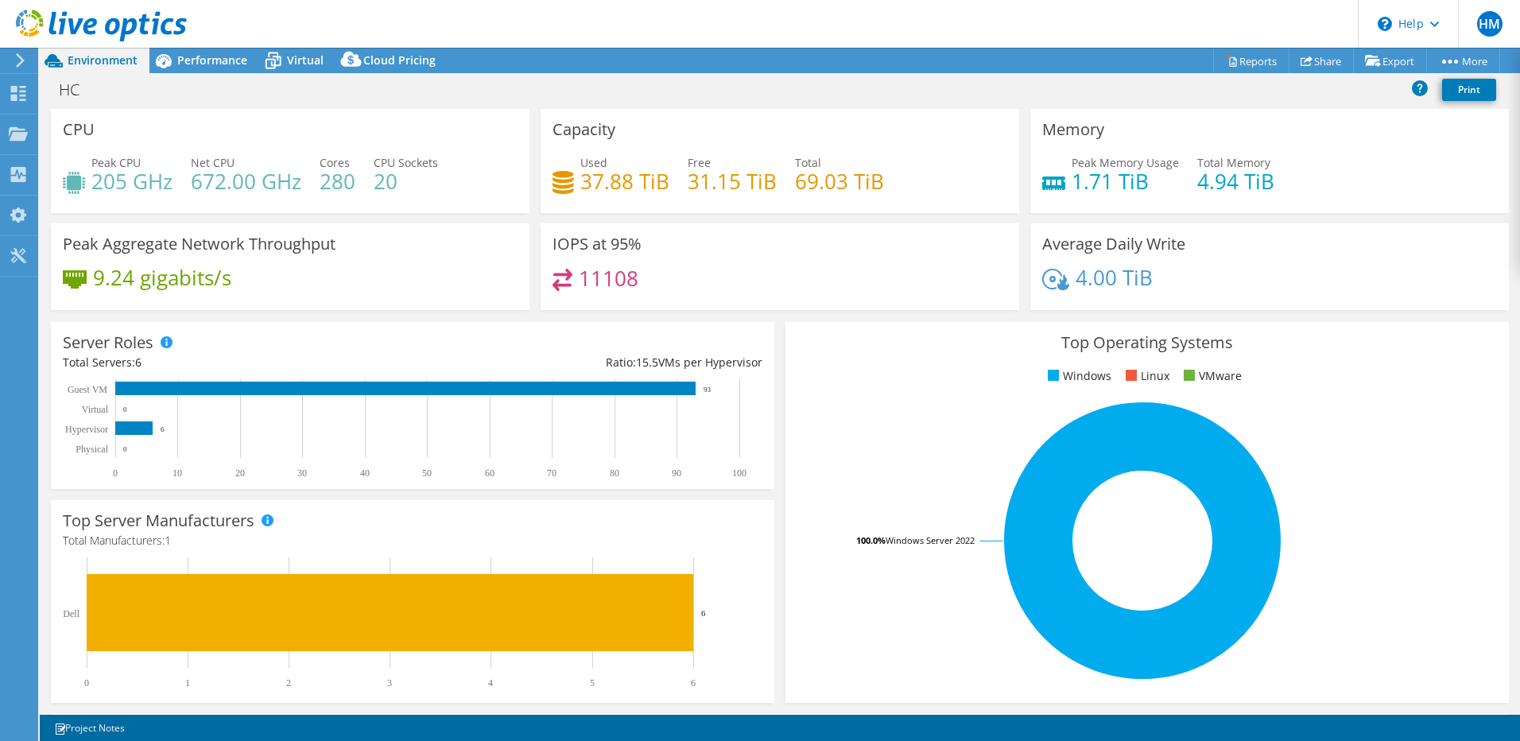
click at [1382, 238] on div "Average Daily Write 4.00 TiB" at bounding box center [1269, 266] width 479 height 87
